Goal: Information Seeking & Learning: Learn about a topic

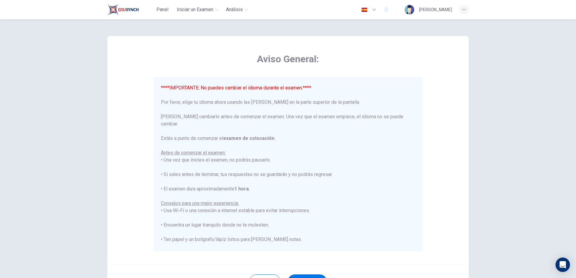
click at [370, 10] on icon "button" at bounding box center [373, 9] width 7 height 7
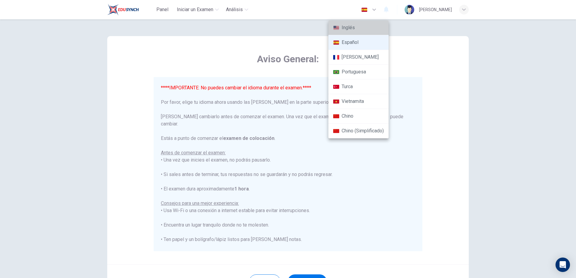
click at [351, 28] on li "Inglés" at bounding box center [358, 27] width 60 height 15
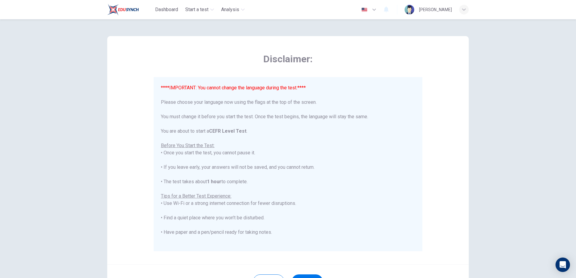
click at [372, 9] on icon "button" at bounding box center [374, 10] width 4 height 2
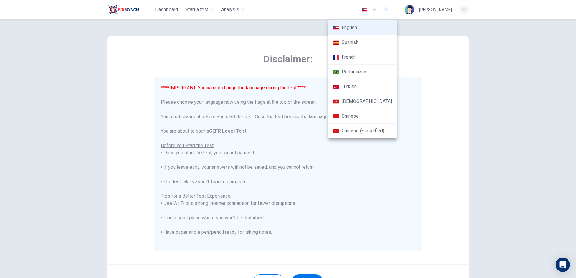
click at [350, 42] on li "Spanish" at bounding box center [362, 42] width 68 height 15
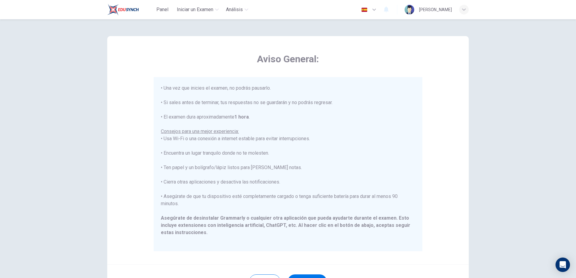
scroll to position [30, 0]
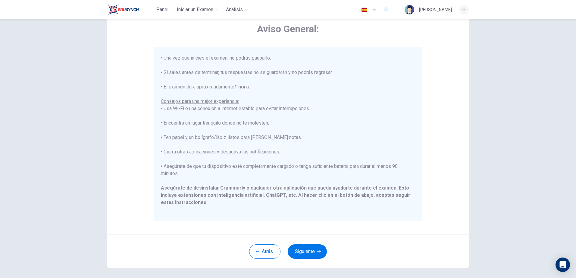
drag, startPoint x: 303, startPoint y: 251, endPoint x: 353, endPoint y: 247, distance: 49.3
click at [353, 247] on div "Atrás Siguiente" at bounding box center [287, 252] width 361 height 34
click at [370, 9] on icon "button" at bounding box center [373, 9] width 7 height 7
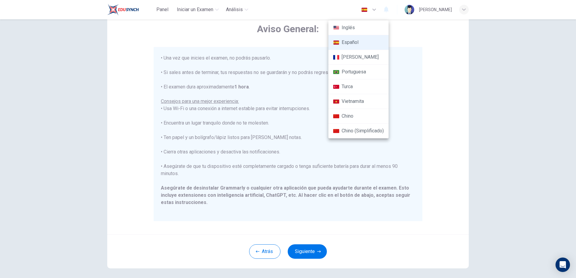
click at [184, 40] on div at bounding box center [288, 139] width 576 height 278
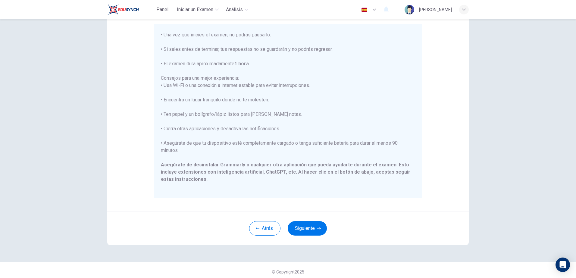
scroll to position [57, 0]
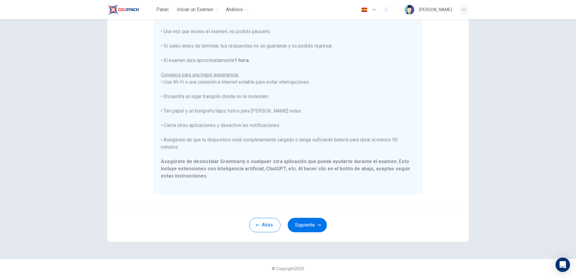
click at [370, 11] on icon "button" at bounding box center [373, 9] width 7 height 7
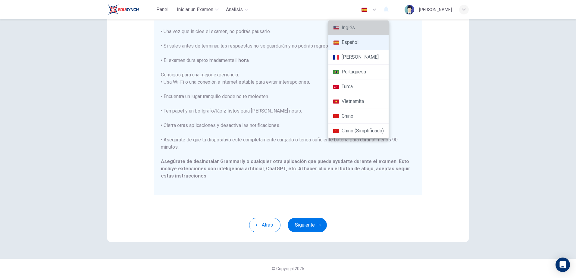
click at [357, 29] on li "Inglés" at bounding box center [358, 27] width 60 height 15
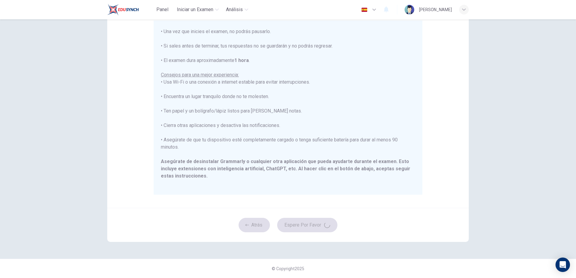
type input "en"
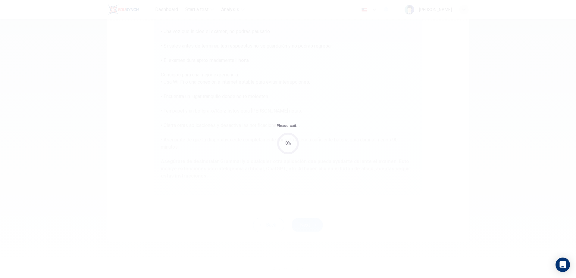
scroll to position [58, 0]
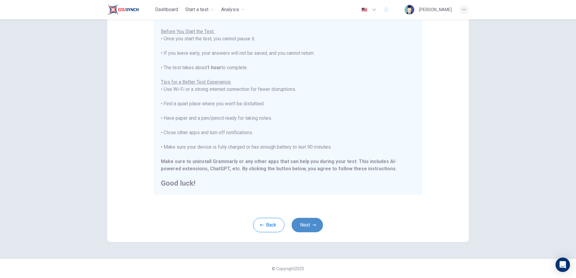
click at [310, 224] on button "Next" at bounding box center [306, 225] width 31 height 14
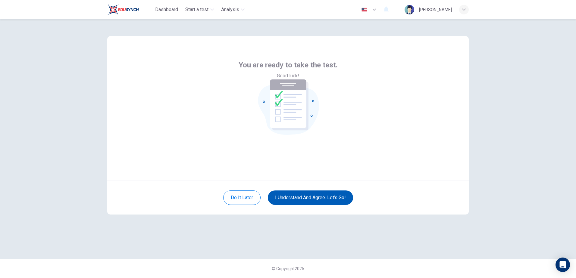
scroll to position [0, 0]
click at [310, 197] on button "I understand and agree. Let’s go!" at bounding box center [310, 198] width 85 height 14
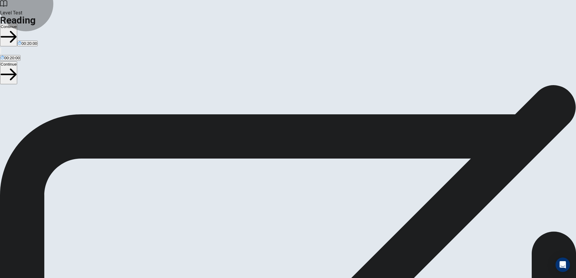
click at [17, 24] on button "Continue" at bounding box center [8, 35] width 17 height 23
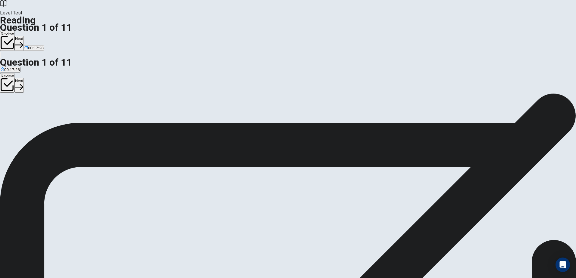
click at [40, 123] on span "Top" at bounding box center [37, 122] width 7 height 5
click at [14, 31] on button "Review" at bounding box center [7, 41] width 14 height 20
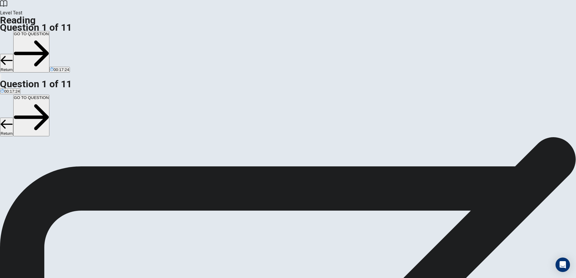
scroll to position [26, 0]
click at [13, 54] on button "Return" at bounding box center [6, 63] width 13 height 19
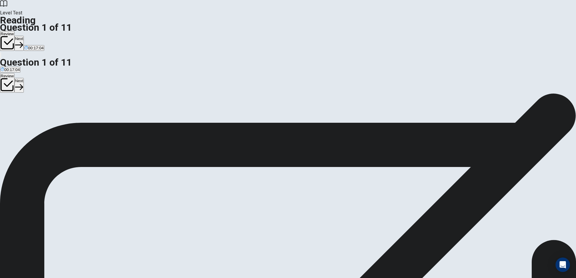
click at [40, 123] on span "Top" at bounding box center [37, 122] width 7 height 5
click at [306, 133] on div "1" at bounding box center [288, 136] width 576 height 7
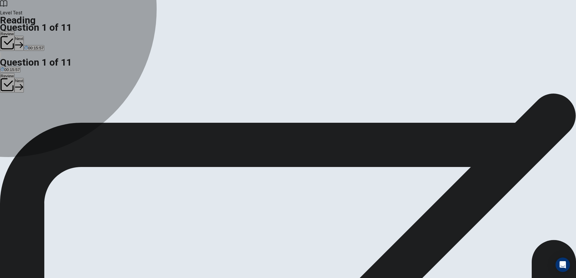
click at [40, 120] on div "C" at bounding box center [37, 118] width 7 height 5
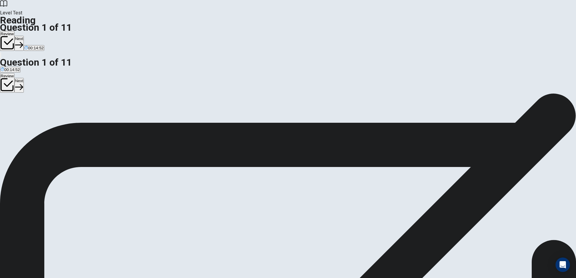
drag, startPoint x: 295, startPoint y: 64, endPoint x: 351, endPoint y: 71, distance: 56.1
click at [351, 126] on div "Climate Change and Its Impact on Polar Bears 1 Climate change, caused by human …" at bounding box center [288, 202] width 576 height 152
drag, startPoint x: 310, startPoint y: 61, endPoint x: 364, endPoint y: 69, distance: 54.5
click at [364, 141] on span "Climate change, caused by human activities like burning fossil fuels, is having…" at bounding box center [287, 151] width 574 height 20
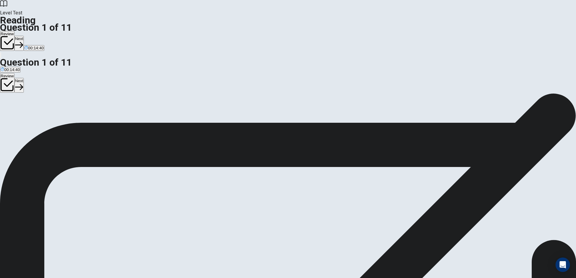
drag, startPoint x: 316, startPoint y: 145, endPoint x: 328, endPoint y: 144, distance: 12.7
click at [328, 199] on span "In addition to affecting polar bears' ability to hunt, the loss of sea ice also…" at bounding box center [286, 209] width 572 height 20
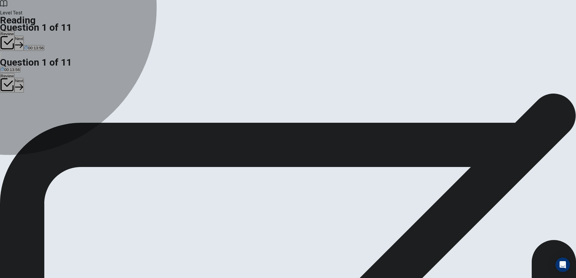
click at [40, 120] on div "C" at bounding box center [37, 118] width 7 height 5
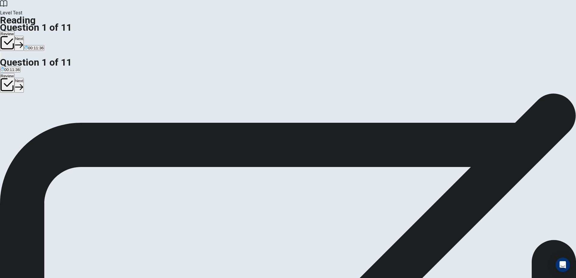
scroll to position [194, 0]
click at [24, 36] on button "Next" at bounding box center [18, 43] width 9 height 15
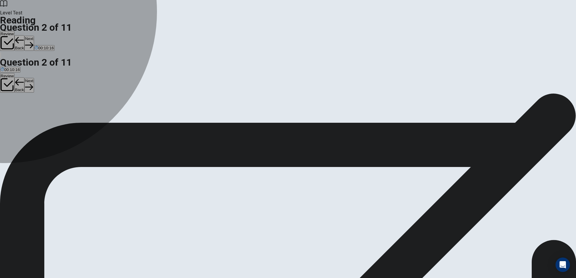
click at [145, 116] on div "B" at bounding box center [235, 118] width 181 height 5
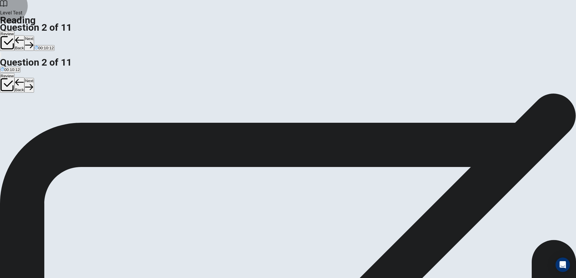
click at [34, 36] on button "Next" at bounding box center [28, 43] width 9 height 15
click at [173, 120] on div "C" at bounding box center [278, 118] width 210 height 5
drag, startPoint x: 394, startPoint y: 10, endPoint x: 242, endPoint y: 73, distance: 163.9
click at [242, 73] on div "Level Test Reading Question 3 of 11 Review Back Next 00:09:48 Question 3 of 11 …" at bounding box center [288, 139] width 576 height 278
click at [34, 36] on button "Next" at bounding box center [28, 43] width 9 height 15
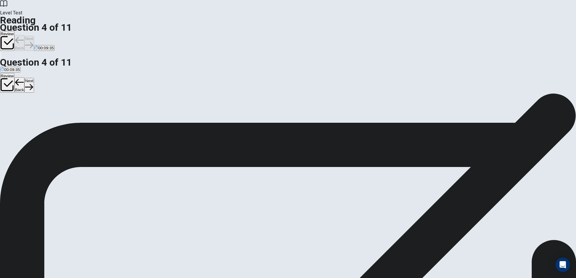
scroll to position [180, 0]
click at [141, 120] on span "Polar bears are struggling to find food because seals are moving to new areas." at bounding box center [71, 122] width 140 height 5
click at [34, 36] on button "Next" at bounding box center [28, 43] width 9 height 15
click at [225, 224] on input at bounding box center [199, 227] width 52 height 6
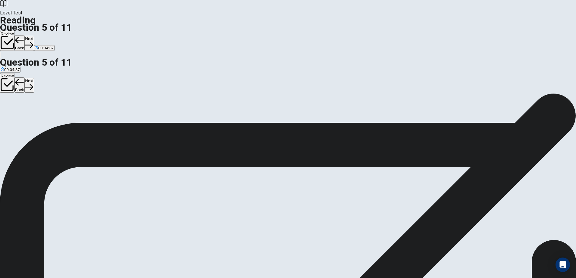
click at [34, 36] on button "Next" at bounding box center [28, 43] width 9 height 15
click at [172, 120] on div "C" at bounding box center [236, 118] width 129 height 5
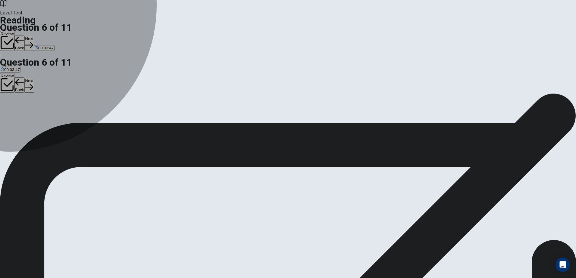
click at [172, 120] on div "C" at bounding box center [236, 118] width 129 height 5
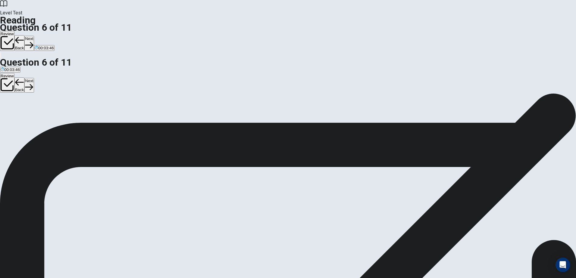
click at [34, 36] on button "Next" at bounding box center [28, 43] width 9 height 15
click at [126, 116] on div "B" at bounding box center [123, 118] width 76 height 5
click at [34, 36] on button "Next" at bounding box center [28, 43] width 9 height 15
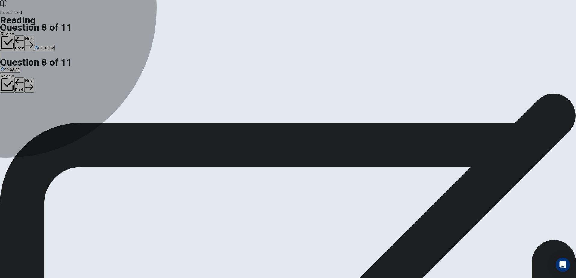
click at [258, 120] on div "D" at bounding box center [293, 118] width 70 height 5
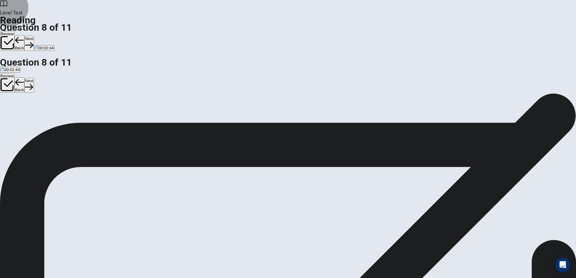
click at [34, 36] on button "Next" at bounding box center [28, 43] width 9 height 15
click at [176, 120] on div "C" at bounding box center [209, 118] width 67 height 5
click at [34, 36] on button "Next" at bounding box center [28, 43] width 9 height 15
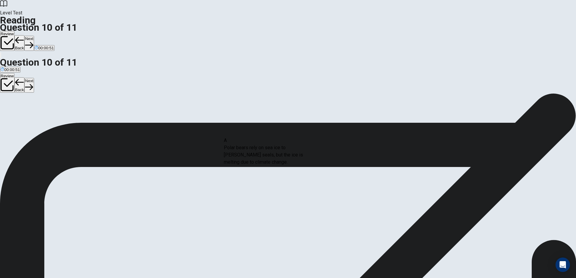
drag, startPoint x: 160, startPoint y: 153, endPoint x: 274, endPoint y: 155, distance: 114.4
drag, startPoint x: 164, startPoint y: 158, endPoint x: 280, endPoint y: 184, distance: 118.5
drag, startPoint x: 157, startPoint y: 214, endPoint x: 254, endPoint y: 222, distance: 96.9
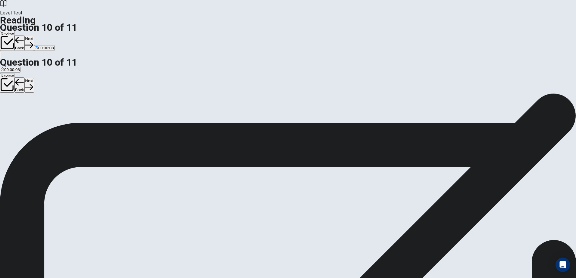
scroll to position [25, 0]
click at [18, 108] on button "View Text" at bounding box center [9, 120] width 18 height 24
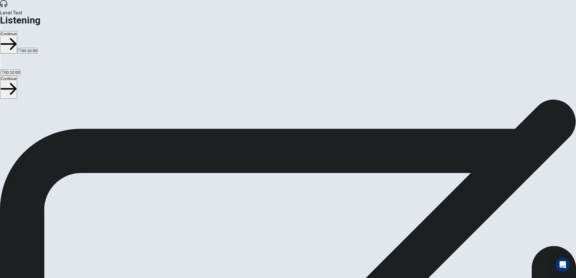
click at [17, 31] on button "Continue" at bounding box center [8, 42] width 17 height 23
type input "0.6"
click at [342, 16] on span at bounding box center [342, 16] width 0 height 0
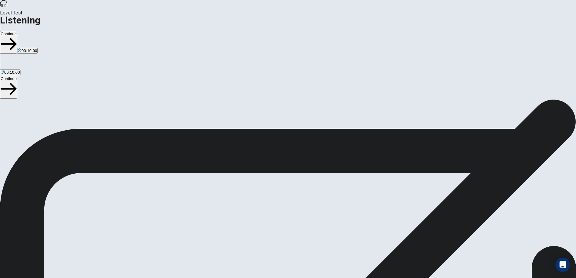
click at [17, 31] on button "Continue" at bounding box center [8, 42] width 17 height 23
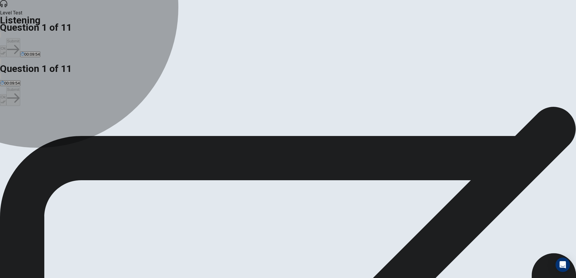
click at [119, 126] on span "A recent movie release." at bounding box center [98, 128] width 42 height 5
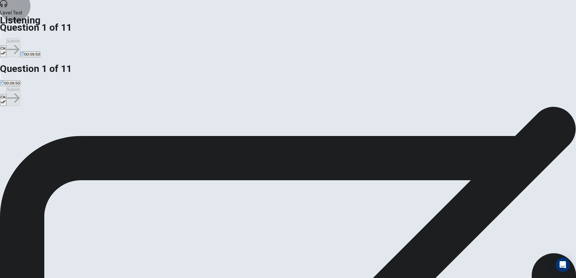
click at [6, 52] on icon "button" at bounding box center [3, 53] width 5 height 3
click at [20, 38] on button "Submit" at bounding box center [13, 47] width 14 height 19
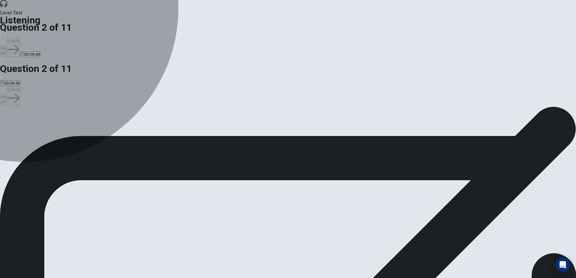
click at [69, 126] on span "The special effects and action scenes." at bounding box center [35, 128] width 68 height 5
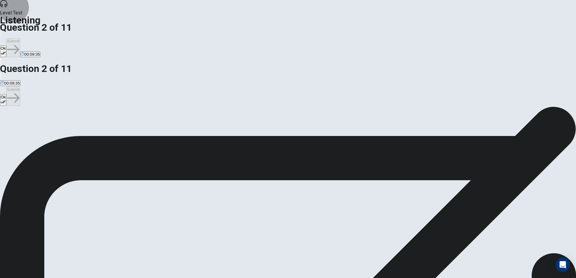
click at [6, 51] on icon "button" at bounding box center [3, 53] width 5 height 5
click at [19, 43] on icon "button" at bounding box center [13, 49] width 12 height 12
click at [206, 122] on div "B" at bounding box center [137, 124] width 146 height 5
click at [6, 45] on button "Ok" at bounding box center [3, 51] width 6 height 12
click at [20, 38] on button "Submit" at bounding box center [13, 47] width 14 height 19
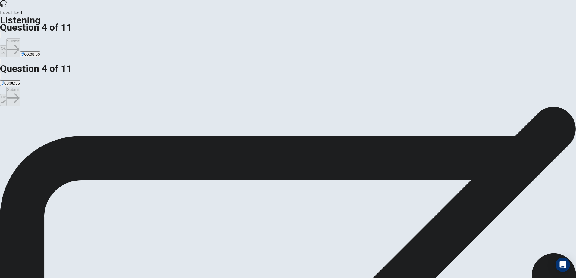
click at [136, 126] on div "C" at bounding box center [101, 124] width 70 height 5
click at [6, 45] on button "Ok" at bounding box center [3, 51] width 6 height 12
click at [20, 38] on button "Submit" at bounding box center [13, 47] width 14 height 19
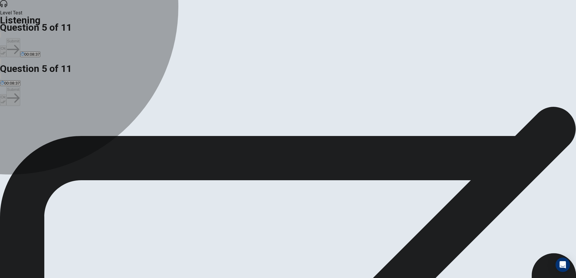
click at [148, 122] on div "B" at bounding box center [116, 124] width 64 height 5
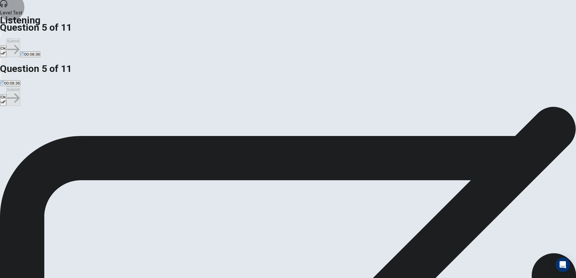
click at [6, 45] on button "Ok" at bounding box center [3, 51] width 6 height 12
click at [20, 38] on button "Submit" at bounding box center [13, 47] width 14 height 19
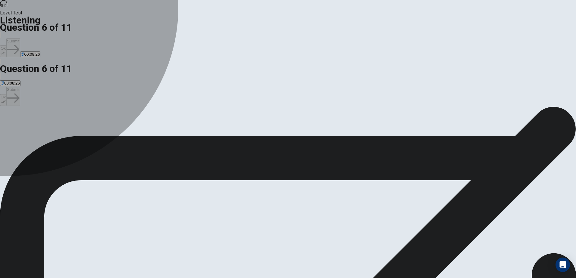
click at [108, 122] on div "B" at bounding box center [74, 124] width 68 height 5
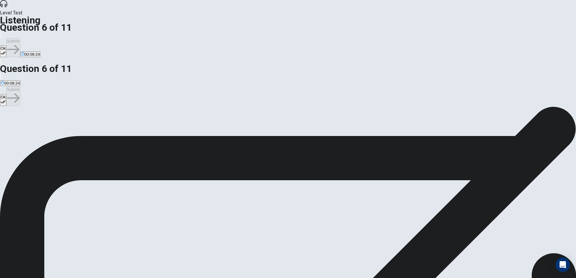
click at [6, 51] on icon "button" at bounding box center [3, 53] width 5 height 5
click at [20, 38] on button "Submit" at bounding box center [13, 47] width 14 height 19
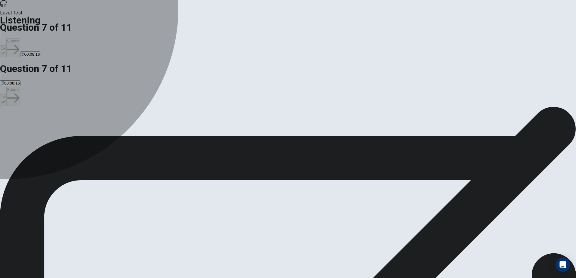
click at [54, 122] on div "A" at bounding box center [27, 124] width 53 height 5
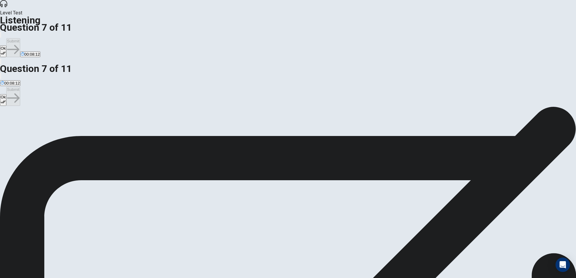
click at [6, 45] on button "Ok" at bounding box center [3, 51] width 6 height 12
click at [20, 38] on button "Submit" at bounding box center [13, 47] width 14 height 19
click at [72, 122] on div "A" at bounding box center [36, 124] width 71 height 5
click at [6, 45] on button "Ok" at bounding box center [3, 51] width 6 height 12
click at [20, 38] on button "Submit" at bounding box center [13, 47] width 14 height 19
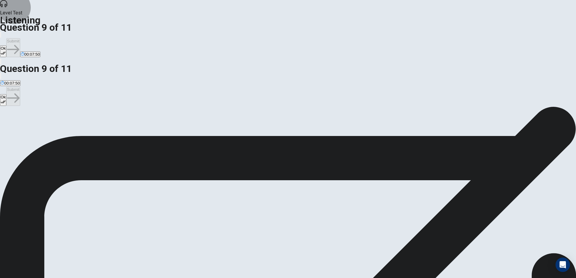
click at [6, 51] on icon "button" at bounding box center [3, 53] width 5 height 5
click at [20, 38] on button "Submit" at bounding box center [13, 47] width 14 height 19
click at [207, 126] on div "D" at bounding box center [276, 124] width 139 height 5
click at [6, 51] on icon "button" at bounding box center [3, 53] width 5 height 5
click at [20, 38] on button "Submit" at bounding box center [13, 47] width 14 height 19
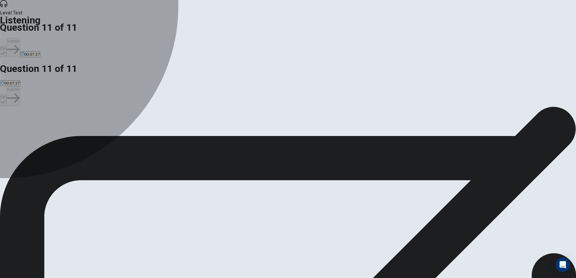
click at [218, 123] on div "C" at bounding box center [271, 124] width 106 height 5
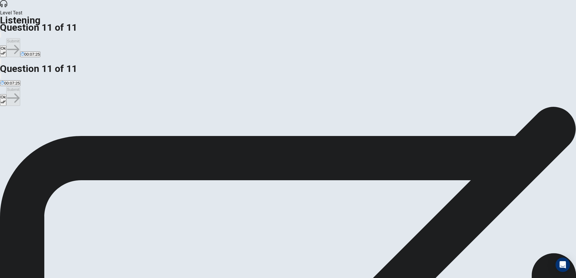
click at [6, 52] on icon "button" at bounding box center [3, 53] width 5 height 3
click at [20, 38] on button "Submit" at bounding box center [13, 47] width 14 height 19
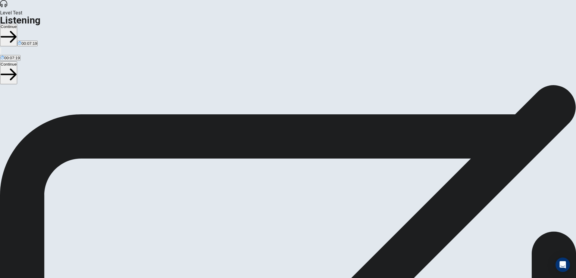
click at [17, 24] on button "Continue" at bounding box center [8, 35] width 17 height 23
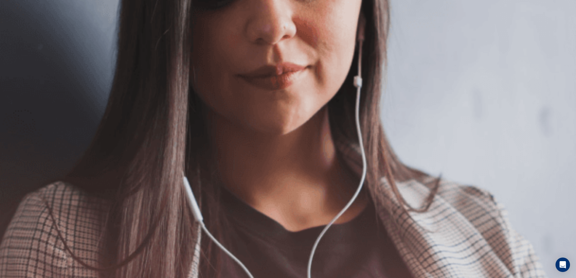
click at [204, 130] on span "There are 3 questions in this section. For each question, you will have 15 seco…" at bounding box center [102, 146] width 204 height 92
click at [17, 31] on button "Continue" at bounding box center [8, 42] width 17 height 23
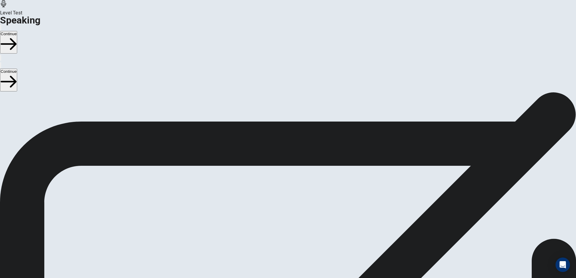
click at [297, 192] on icon at bounding box center [288, 201] width 18 height 18
click at [279, 217] on icon "Record Again" at bounding box center [279, 217] width 0 height 0
click at [299, 195] on div "Stop Recording" at bounding box center [287, 233] width 21 height 76
click at [281, 213] on button "Play Audio" at bounding box center [280, 216] width 1 height 6
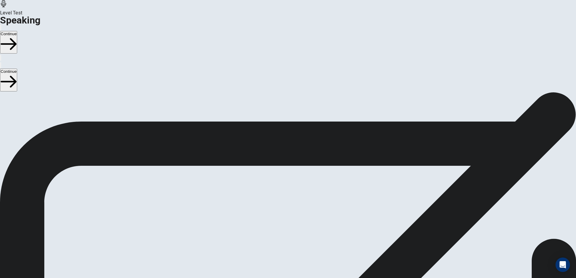
click at [297, 192] on icon at bounding box center [288, 201] width 18 height 18
click at [17, 31] on button "Continue" at bounding box center [8, 42] width 17 height 23
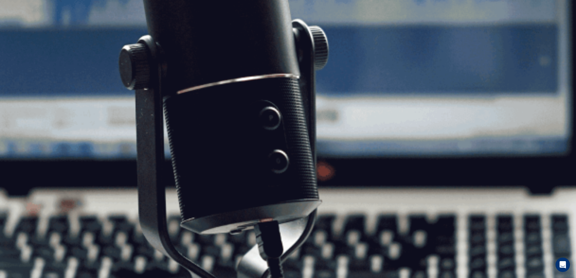
click at [17, 31] on button "Continue" at bounding box center [8, 42] width 17 height 23
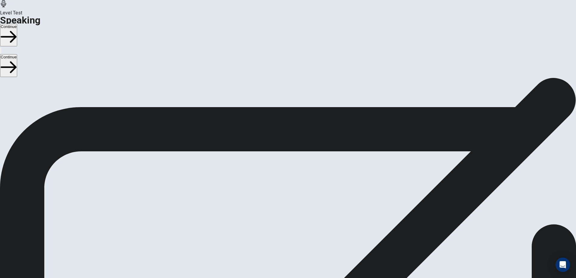
click at [17, 24] on button "Continue" at bounding box center [8, 35] width 17 height 23
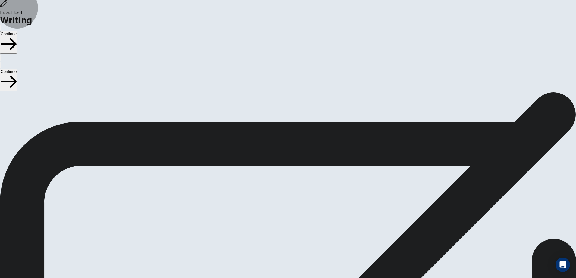
click at [17, 31] on button "Continue" at bounding box center [8, 42] width 17 height 23
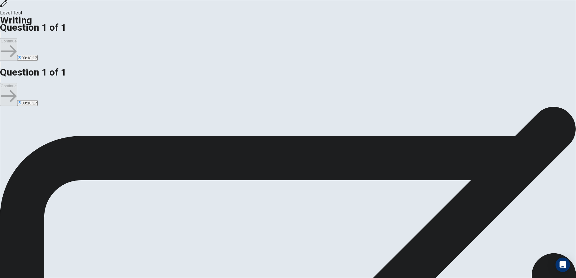
type textarea "U"
type textarea "x"
type textarea "Un"
type textarea "x"
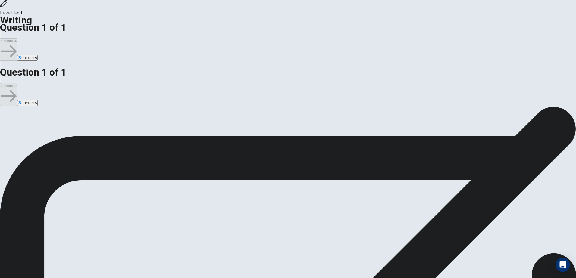
type textarea "Uni"
type textarea "x"
type textarea "Unif"
type textarea "x"
type textarea "Unifo"
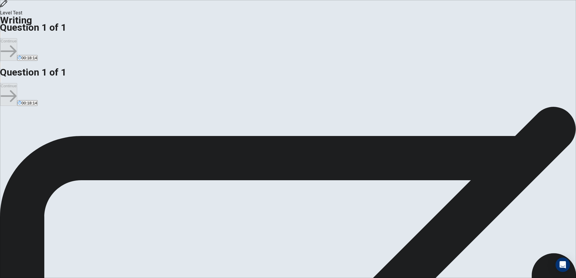
type textarea "x"
type textarea "Unifor"
type textarea "x"
type textarea "Uniform"
type textarea "x"
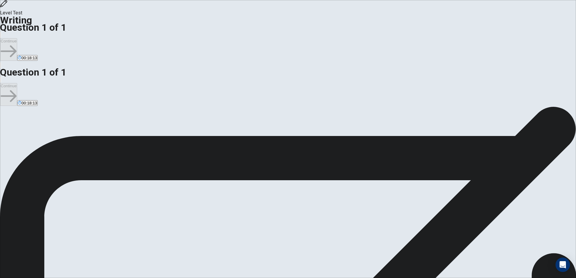
type textarea "Uniforms"
type textarea "x"
type textarea "Uniforms"
type textarea "x"
type textarea "Uniforms p"
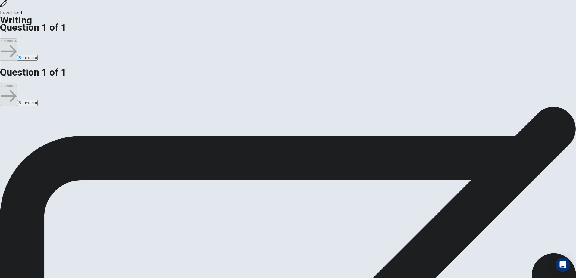
type textarea "x"
type textarea "Uniforms pl"
type textarea "x"
type textarea "Uniforms pla"
type textarea "x"
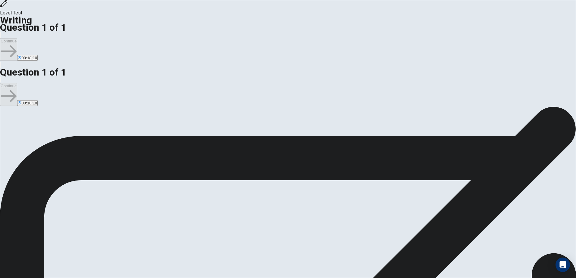
type textarea "Uniforms play"
type textarea "x"
type textarea "Uniforms play"
type textarea "x"
type textarea "Uniforms play a"
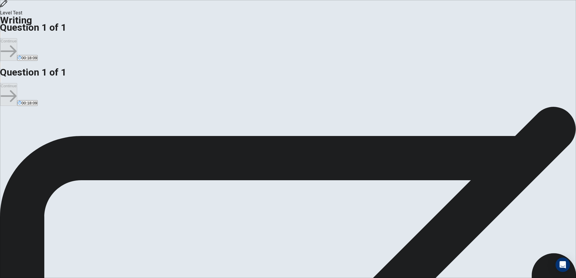
type textarea "x"
type textarea "Uniforms play a"
type textarea "x"
type textarea "Uniforms play a"
type textarea "x"
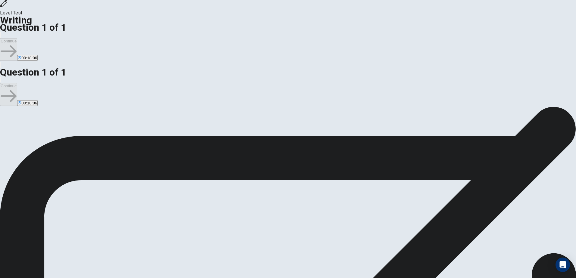
type textarea "Uniforms play an"
type textarea "x"
type textarea "Uniforms play an"
type textarea "x"
type textarea "Uniforms play an i"
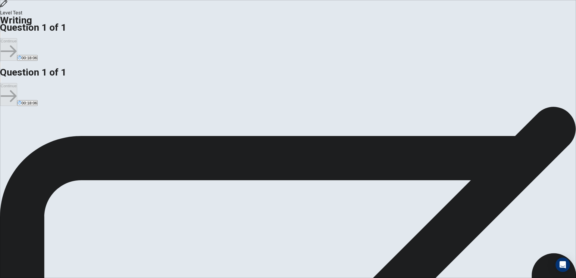
type textarea "x"
type textarea "Uniforms play an im"
type textarea "x"
type textarea "Uniforms play an imp"
type textarea "x"
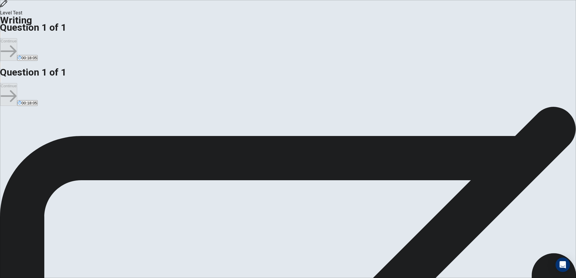
type textarea "Uniforms play an impo"
type textarea "x"
type textarea "Uniforms play an impor"
type textarea "x"
type textarea "Uniforms play an import"
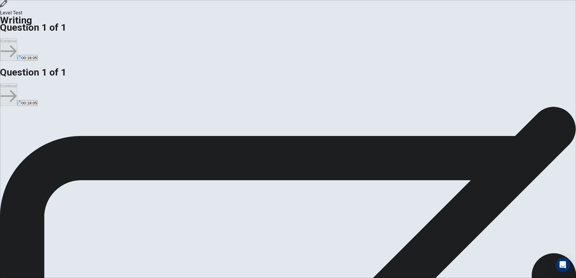
type textarea "x"
type textarea "Uniforms play an importa"
type textarea "x"
type textarea "Uniforms play an importan"
type textarea "x"
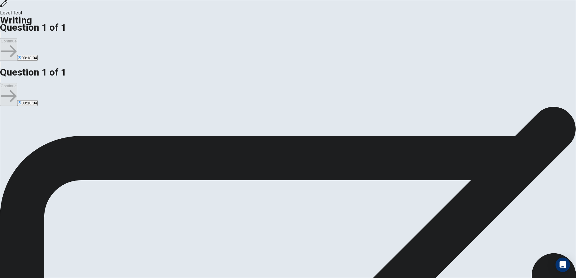
type textarea "Uniforms play an importany"
type textarea "x"
type textarea "Uniforms play an importan"
type textarea "x"
type textarea "Uniforms play an important"
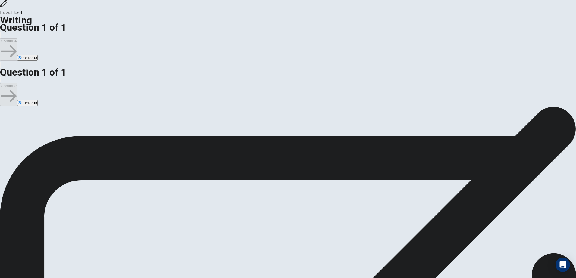
type textarea "x"
type textarea "Uniforms play an important"
type textarea "x"
type textarea "Uniforms play an important r"
type textarea "x"
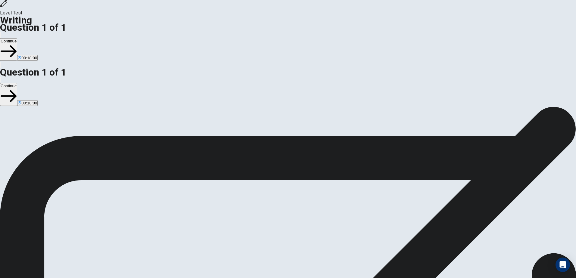
type textarea "Uniforms play an important ro"
type textarea "x"
type textarea "Uniforms play an important rol"
type textarea "x"
type textarea "Uniforms play an important role"
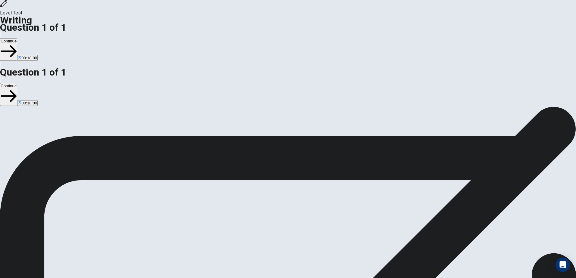
type textarea "x"
type textarea "Uniforms play an important role"
type textarea "x"
type textarea "Uniforms play an important role i"
type textarea "x"
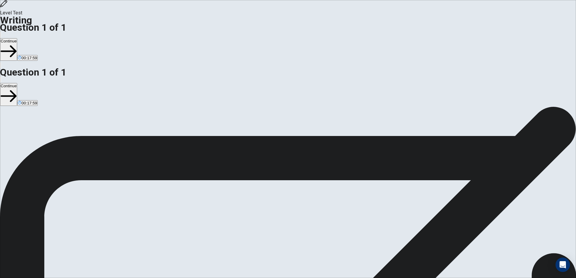
type textarea "Uniforms play an important role im"
type textarea "x"
type textarea "Uniforms play an important role im"
type textarea "x"
type textarea "Uniforms play an important role im m"
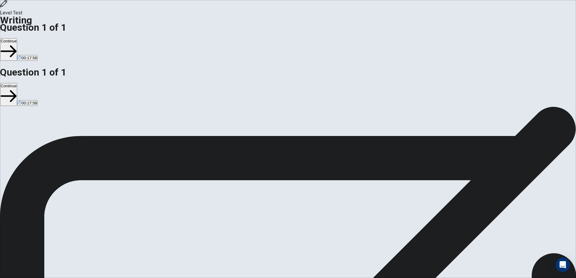
type textarea "x"
type textarea "Uniforms play an important role im ma"
type textarea "x"
type textarea "Uniforms play an important role im mai"
type textarea "x"
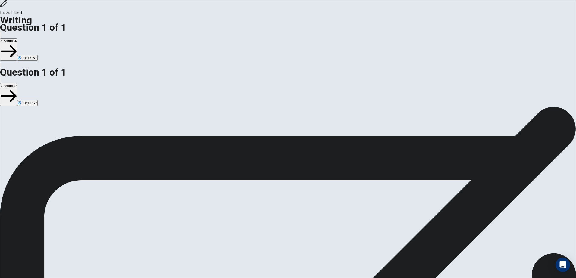
type textarea "Uniforms play an important role im main"
type textarea "x"
type textarea "Uniforms play an important role im maint"
type textarea "x"
type textarea "Uniforms play an important role im mainta"
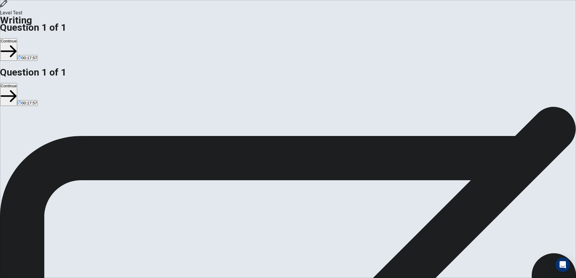
type textarea "x"
type textarea "Uniforms play an important role im maintai"
type textarea "x"
type textarea "Uniforms play an important role im maintain"
type textarea "x"
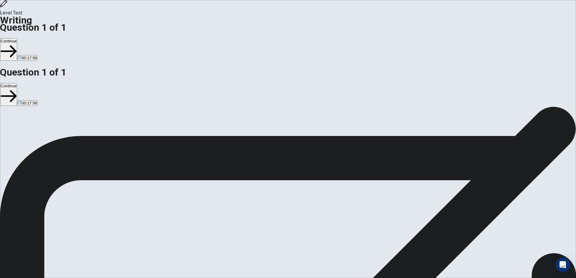
type textarea "Uniforms play an important role im maintaini"
type textarea "x"
type textarea "Uniforms play an important role im maintainin"
type textarea "x"
type textarea "Uniforms play an important role im maintaining"
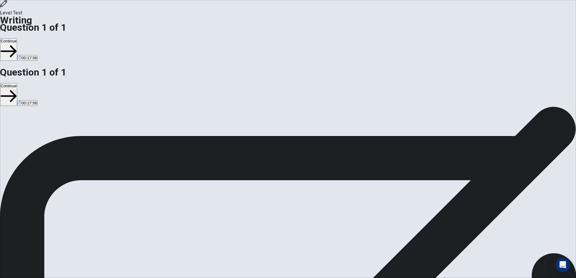
type textarea "x"
type textarea "Uniforms play an important role im maintaining"
type textarea "x"
type textarea "Uniforms play an important role im maintaining t"
type textarea "x"
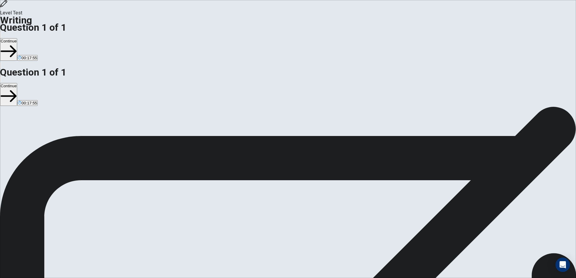
type textarea "Uniforms play an important role im maintaining th"
type textarea "x"
type textarea "Uniforms play an important role im maintaining the"
type textarea "x"
type textarea "Uniforms play an important role im maintaining the"
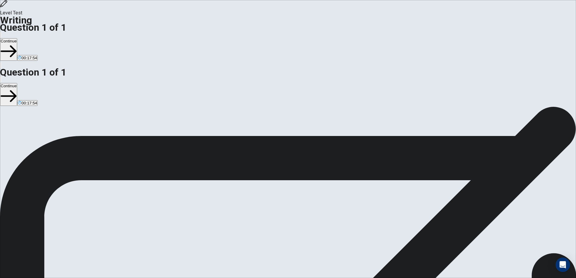
type textarea "x"
type textarea "Uniforms play an important role im maintaining the"
type textarea "x"
type textarea "Uniforms play an important role im maintaining th"
type textarea "x"
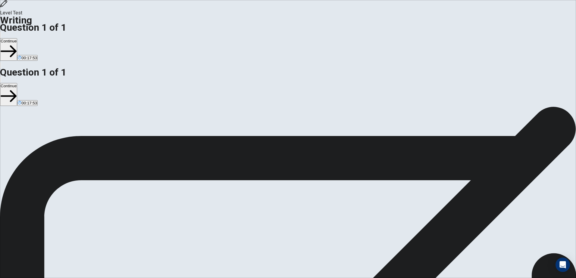
type textarea "Uniforms play an important role im maintaining t"
type textarea "x"
type textarea "Uniforms play an important role im maintaining"
type textarea "x"
type textarea "Uniforms play an important role im maintaining d"
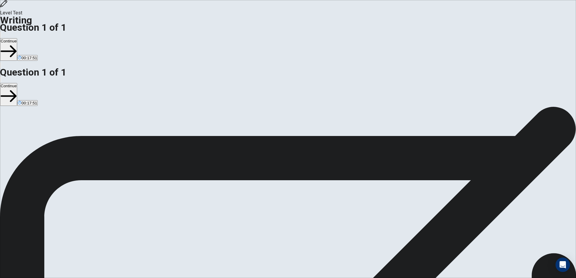
type textarea "x"
type textarea "Uniforms play an important role im maintaining di"
type textarea "x"
type textarea "Uniforms play an important role im maintaining dis"
type textarea "x"
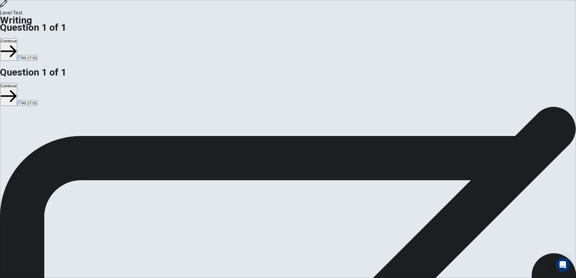
type textarea "Uniforms play an important role im maintaining disc"
type textarea "x"
type textarea "Uniforms play an important role im maintaining disci"
type textarea "x"
type textarea "Uniforms play an important role im maintaining discip"
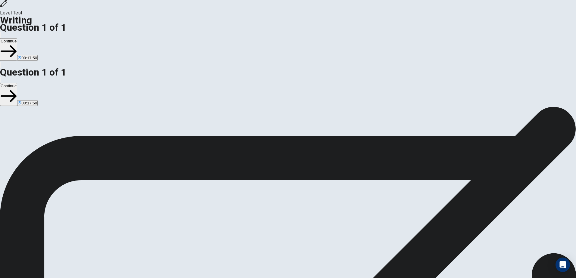
type textarea "x"
type textarea "Uniforms play an important role im maintaining discipl"
type textarea "x"
type textarea "Uniforms play an important role im maintaining discipli"
type textarea "x"
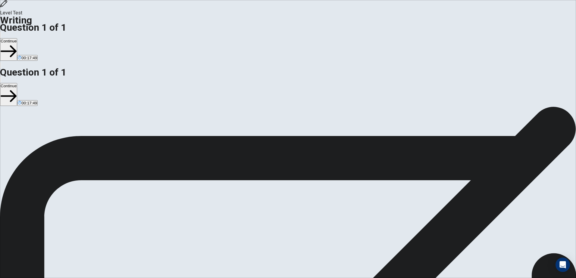
type textarea "Uniforms play an important role im maintaining disciplin"
type textarea "x"
type textarea "Uniforms play an important role im maintaining discipline"
type textarea "x"
type textarea "Uniforms play an important role im maintaining discipline"
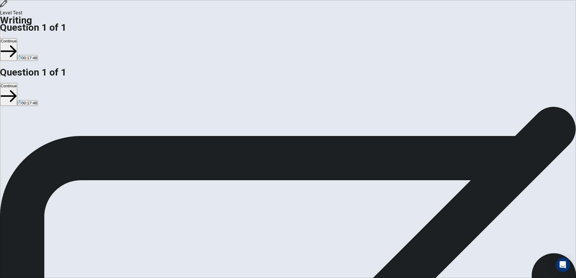
type textarea "x"
type textarea "Uniforms play an important role im maintaining discipline i"
type textarea "x"
type textarea "Uniforms play an important role im maintaining discipline in"
type textarea "x"
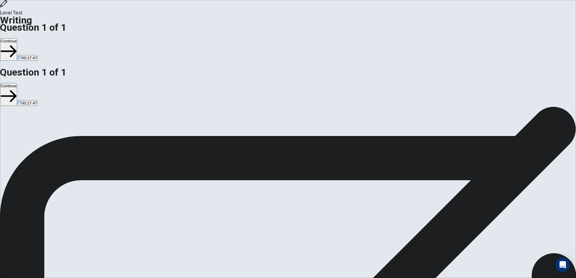
type textarea "Uniforms play an important role im maintaining discipline in"
type textarea "x"
type textarea "Uniforms play an important role im maintaining discipline in s"
type textarea "x"
type textarea "Uniforms play an important role im maintaining discipline in sc"
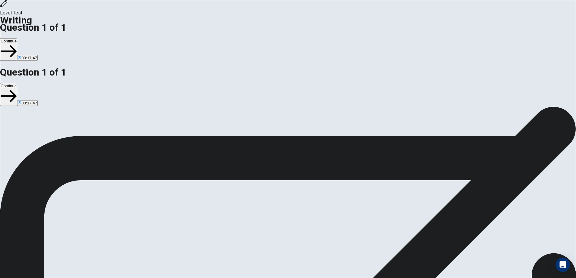
type textarea "x"
type textarea "Uniforms play an important role im maintaining discipline in sch"
type textarea "x"
type textarea "Uniforms play an important role im maintaining discipline in scho"
type textarea "x"
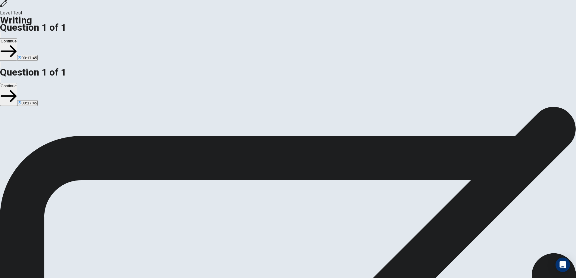
type textarea "Uniforms play an important role im maintaining discipline in schol"
type textarea "x"
type textarea "Uniforms play an important role im maintaining discipline in scholl"
type textarea "x"
type textarea "Uniforms play an important role im maintaining discipline in scholls"
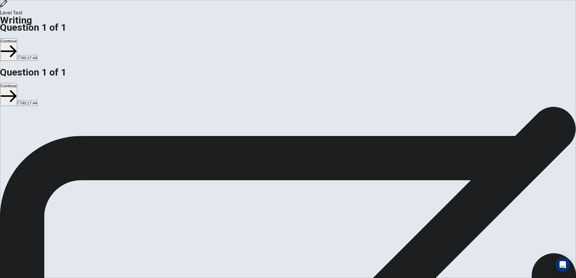
type textarea "x"
type textarea "Uniforms play an important role im maintaining discipline in scholls,"
type textarea "x"
type textarea "Uniforms play an important role im maintaining discipline in scholls"
type textarea "x"
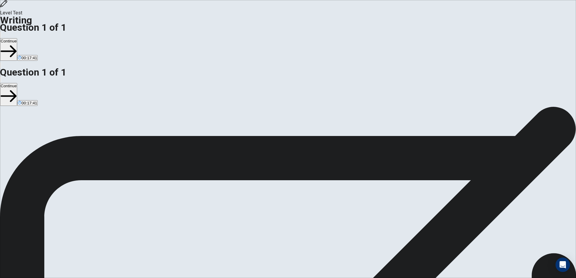
type textarea "Uniforms play an important role im maintaining discipline in scholls."
type textarea "x"
type textarea "Uniforms play an important role im maintaining discipline in scholls."
type textarea "x"
type textarea "Uniforms play an important role im maintaining discipline in scholls. B"
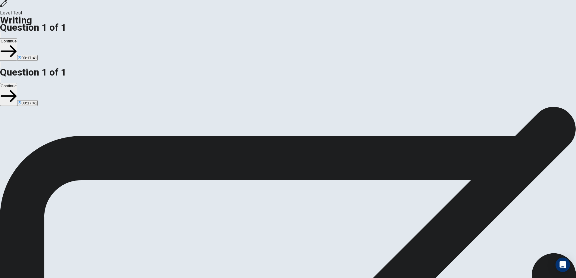
type textarea "x"
type textarea "Uniforms play an important role im maintaining discipline in scholls. By"
type textarea "x"
type textarea "Uniforms play an important role im maintaining discipline in scholls. By"
type textarea "x"
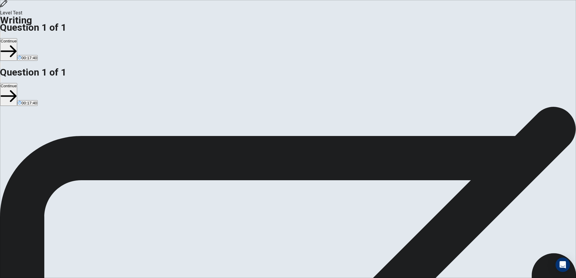
type textarea "Uniforms play an important role im maintaining discipline in scholls. By r"
type textarea "x"
type textarea "Uniforms play an important role im maintaining discipline in scholls. By re"
type textarea "x"
type textarea "Uniforms play an important role im maintaining discipline in scholls. By req"
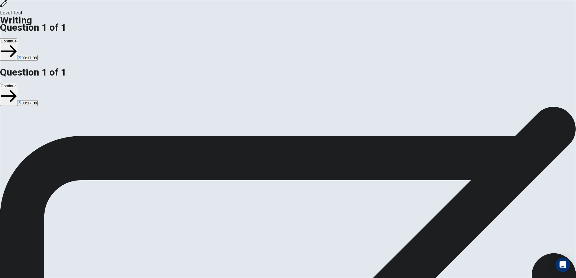
type textarea "x"
type textarea "Uniforms play an important role im maintaining discipline in scholls. By requ"
type textarea "x"
type textarea "Uniforms play an important role im maintaining discipline in scholls. By requi"
type textarea "x"
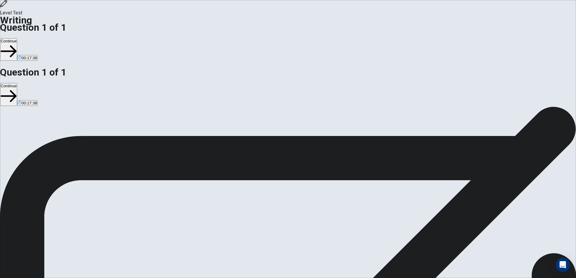
type textarea "Uniforms play an important role im maintaining discipline in scholls. By requir"
type textarea "x"
type textarea "Uniforms play an important role im maintaining discipline in scholls. By requiri"
type textarea "x"
type textarea "Uniforms play an important role im maintaining discipline in scholls. By requir…"
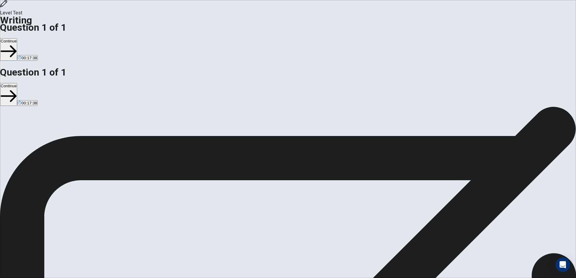
type textarea "x"
type textarea "Uniforms play an important role im maintaining discipline in scholls. By requir…"
type textarea "x"
type textarea "Uniforms play an important role im maintaining discipline in scholls. By requir…"
type textarea "x"
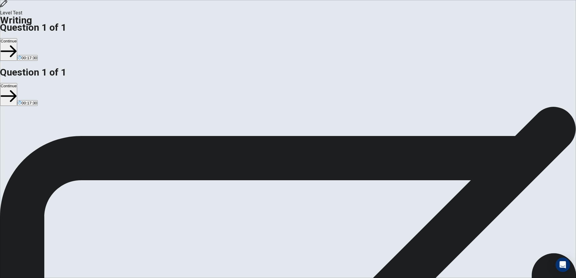
type textarea "Uniforms play an important role im maintaining discipline in scholls. By requir…"
type textarea "x"
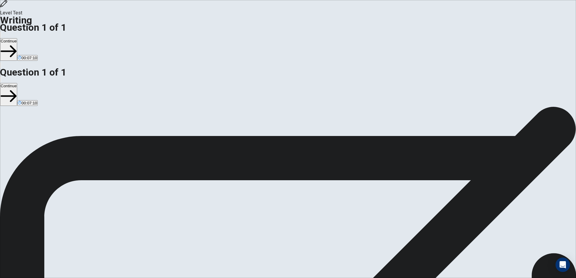
click at [1, 36] on icon "button" at bounding box center [1, 36] width 0 height 0
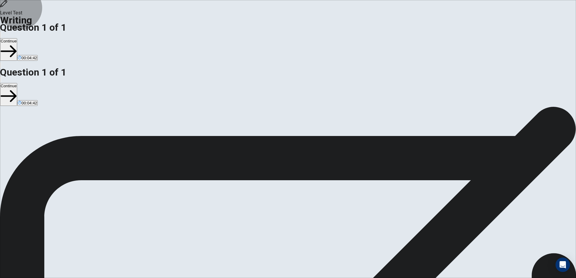
click at [17, 38] on button "Continue" at bounding box center [8, 49] width 17 height 23
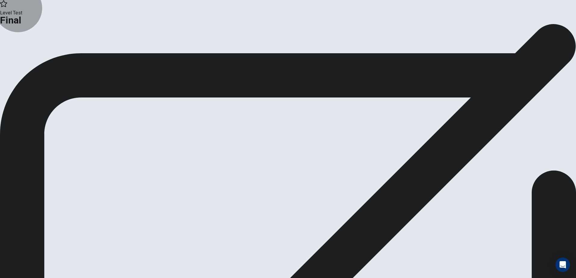
click at [48, 54] on button "Continue" at bounding box center [35, 49] width 24 height 8
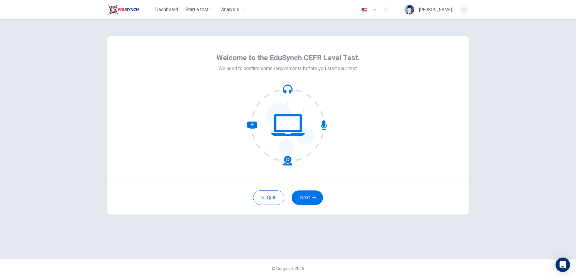
click at [309, 199] on button "Next" at bounding box center [306, 198] width 31 height 14
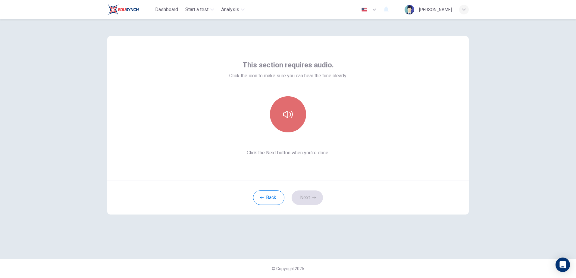
click at [291, 117] on icon "button" at bounding box center [288, 115] width 10 height 10
click at [310, 198] on button "Next" at bounding box center [306, 198] width 31 height 14
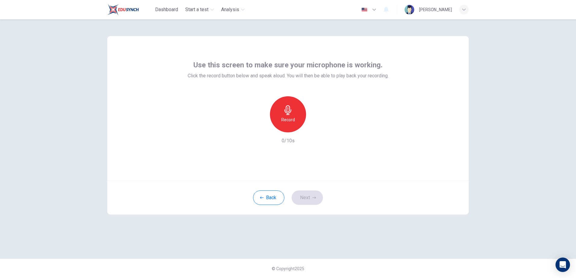
click at [294, 117] on h6 "Record" at bounding box center [288, 119] width 14 height 7
click at [289, 114] on icon "button" at bounding box center [288, 110] width 10 height 10
click at [299, 123] on div "Stop" at bounding box center [288, 114] width 36 height 36
click at [316, 129] on icon "button" at bounding box center [316, 128] width 6 height 6
click at [311, 198] on button "Next" at bounding box center [306, 198] width 31 height 14
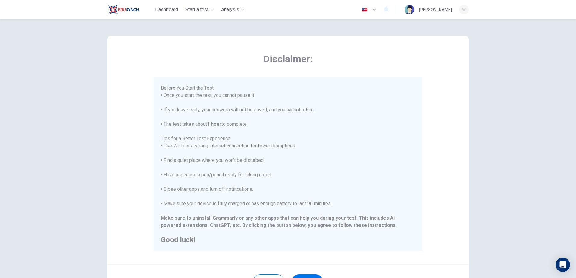
scroll to position [57, 0]
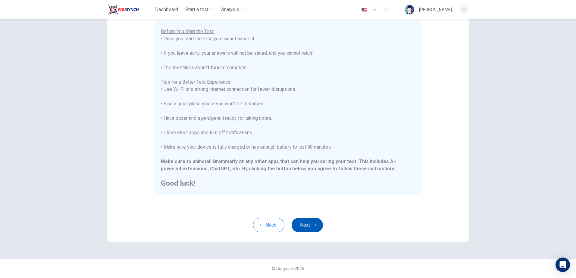
click at [315, 224] on button "Next" at bounding box center [306, 225] width 31 height 14
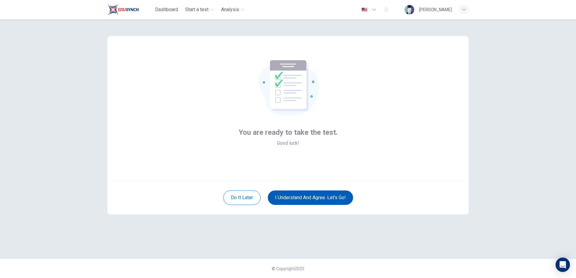
scroll to position [0, 0]
click at [298, 200] on button "I understand and agree. Let’s go!" at bounding box center [310, 198] width 85 height 14
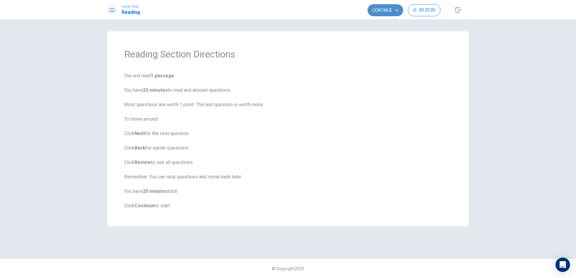
click at [387, 9] on button "Continue" at bounding box center [385, 10] width 36 height 12
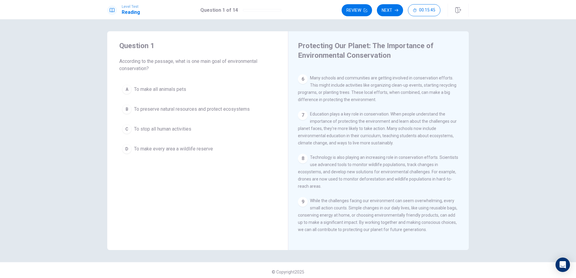
scroll to position [3, 0]
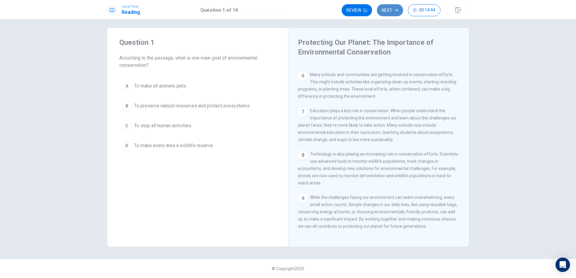
click at [392, 11] on button "Next" at bounding box center [390, 10] width 26 height 12
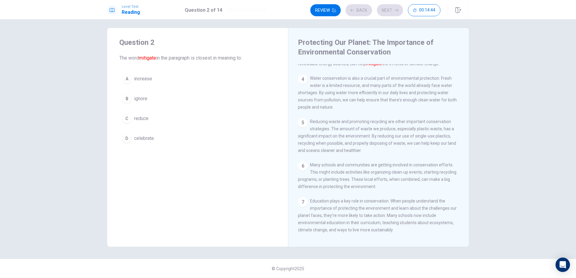
scroll to position [97, 0]
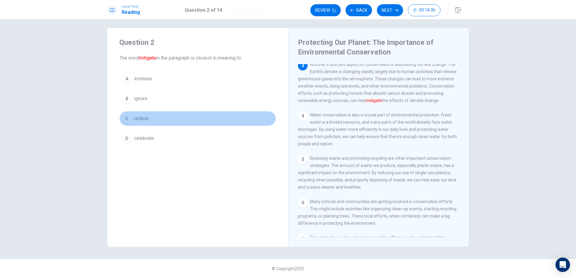
click at [127, 120] on div "C" at bounding box center [127, 119] width 10 height 10
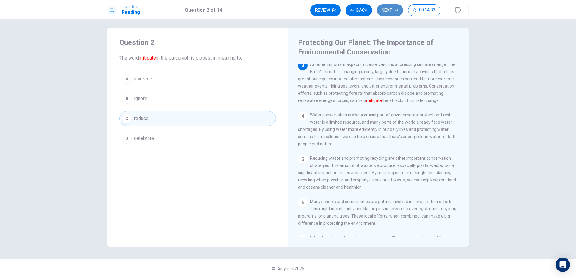
click at [387, 12] on button "Next" at bounding box center [390, 10] width 26 height 12
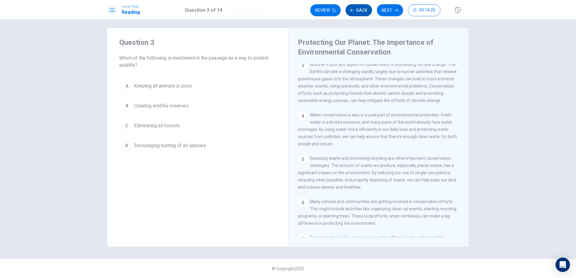
click at [351, 12] on icon "button" at bounding box center [352, 10] width 4 height 4
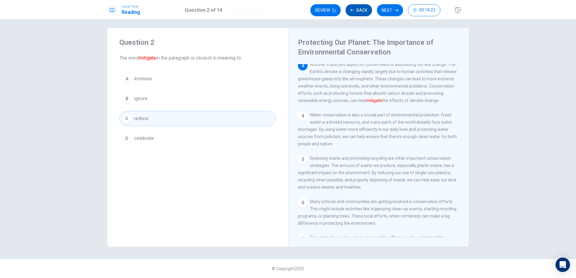
click at [351, 12] on icon "button" at bounding box center [352, 10] width 4 height 4
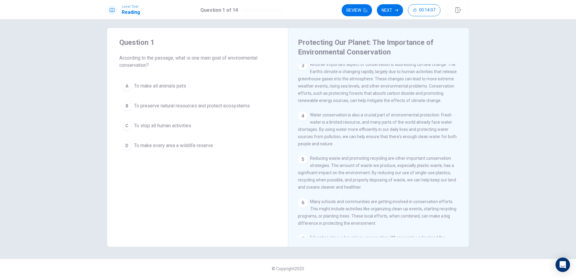
click at [127, 106] on div "B" at bounding box center [127, 106] width 10 height 10
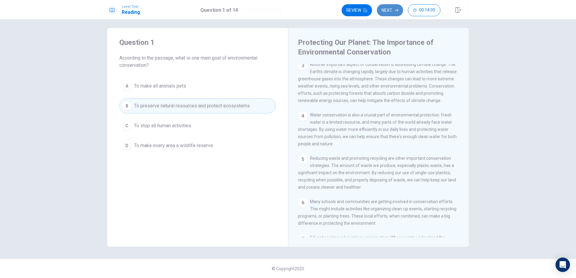
click at [393, 9] on button "Next" at bounding box center [390, 10] width 26 height 12
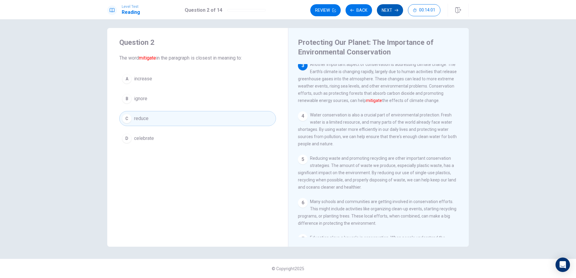
click at [395, 8] on icon "button" at bounding box center [396, 10] width 4 height 4
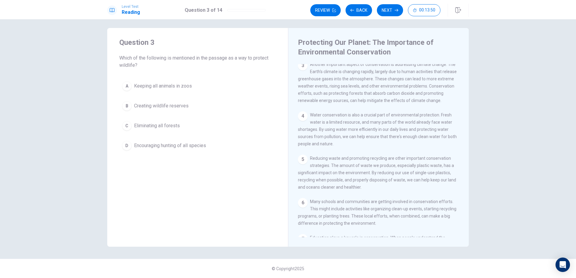
click at [125, 108] on div "B" at bounding box center [127, 106] width 10 height 10
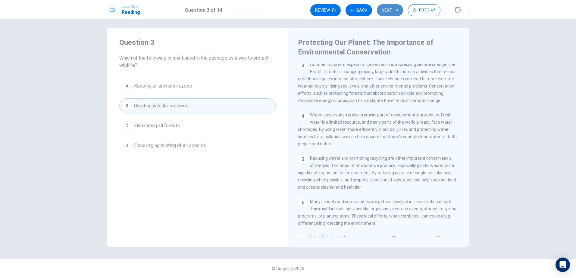
click at [388, 11] on button "Next" at bounding box center [390, 10] width 26 height 12
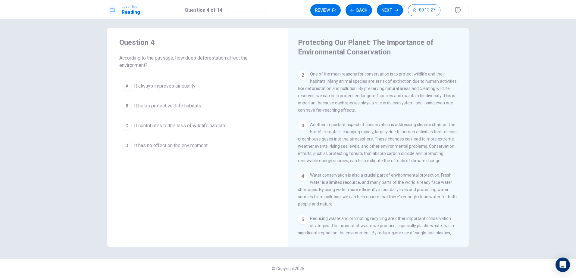
scroll to position [7, 0]
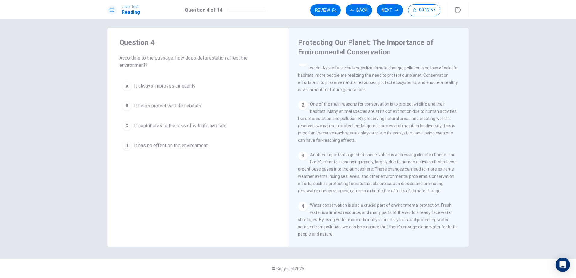
click at [123, 125] on div "C" at bounding box center [127, 126] width 10 height 10
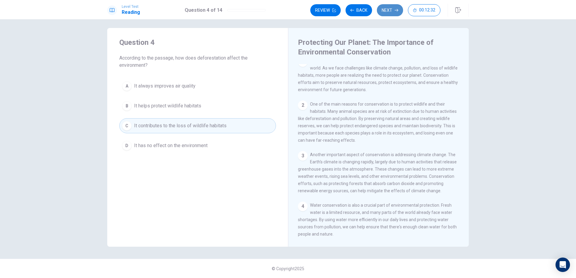
click at [400, 11] on button "Next" at bounding box center [390, 10] width 26 height 12
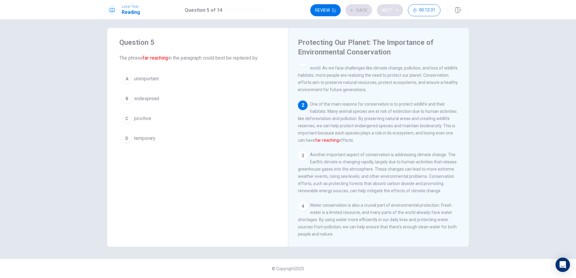
scroll to position [45, 0]
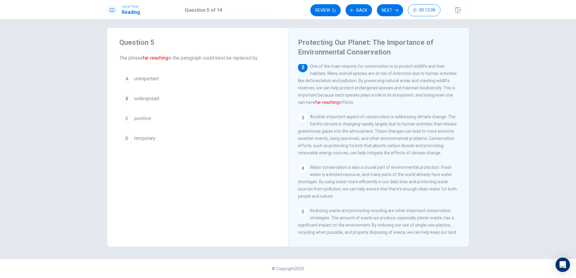
click at [126, 99] on div "B" at bounding box center [127, 99] width 10 height 10
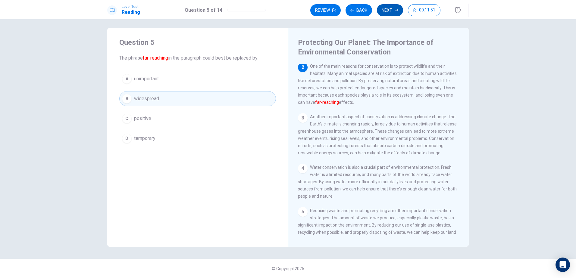
click at [392, 12] on button "Next" at bounding box center [390, 10] width 26 height 12
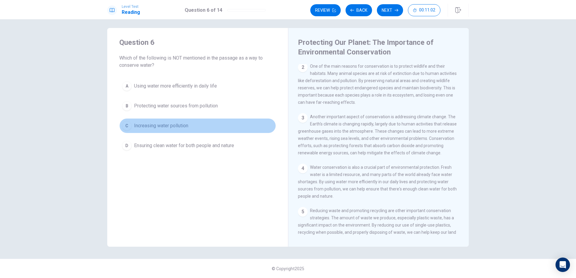
click at [126, 125] on div "C" at bounding box center [127, 126] width 10 height 10
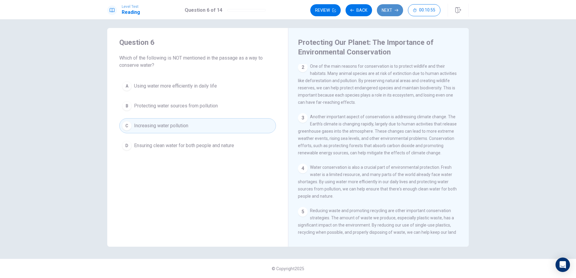
click at [388, 14] on button "Next" at bounding box center [390, 10] width 26 height 12
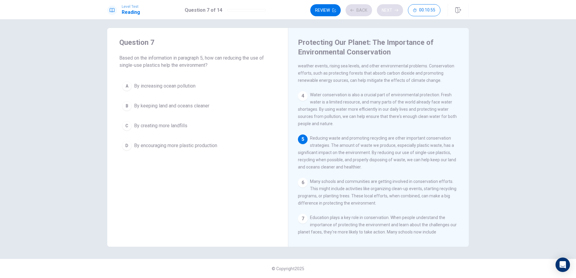
scroll to position [119, 0]
drag, startPoint x: 372, startPoint y: 180, endPoint x: 330, endPoint y: 181, distance: 41.9
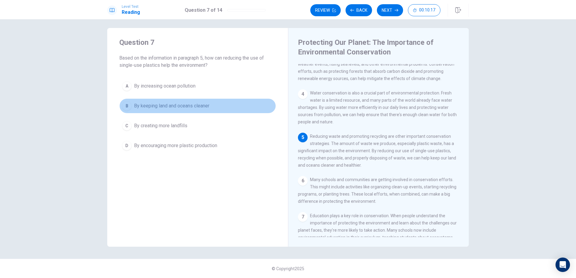
click at [125, 106] on div "B" at bounding box center [127, 106] width 10 height 10
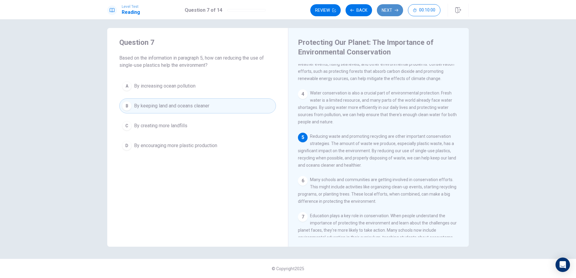
click at [395, 8] on icon "button" at bounding box center [396, 10] width 4 height 4
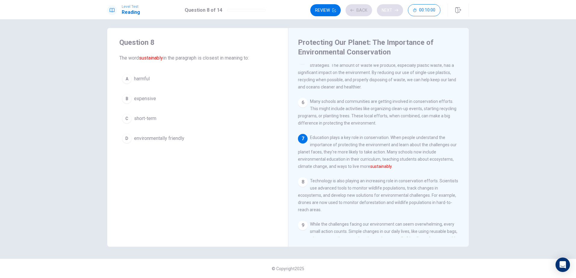
scroll to position [201, 0]
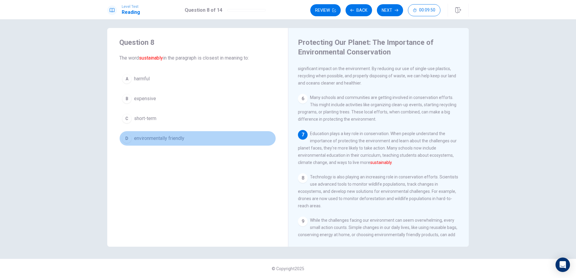
click at [123, 139] on div "D" at bounding box center [127, 139] width 10 height 10
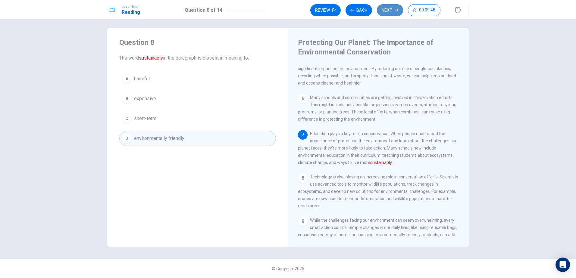
click at [388, 12] on button "Next" at bounding box center [390, 10] width 26 height 12
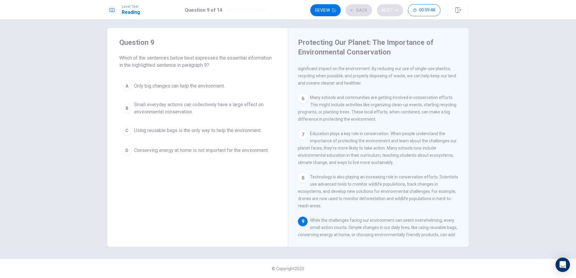
scroll to position [238, 0]
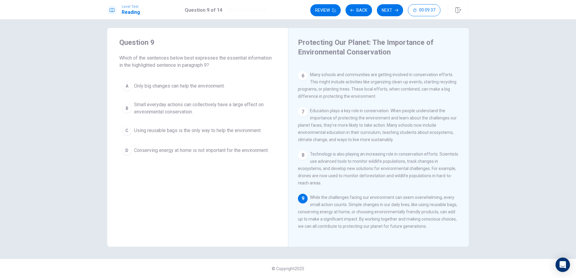
drag, startPoint x: 366, startPoint y: 203, endPoint x: 383, endPoint y: 207, distance: 17.0
click at [452, 188] on div "1 Environmental conservation is becoming increasingly important in [DATE] world…" at bounding box center [382, 150] width 169 height 173
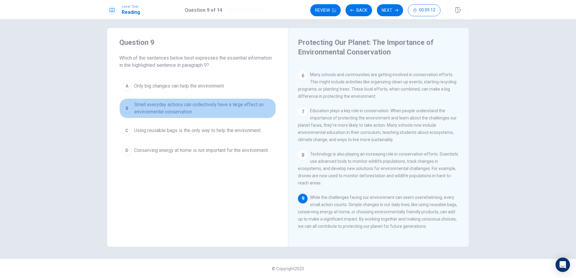
click at [128, 108] on div "B" at bounding box center [127, 109] width 10 height 10
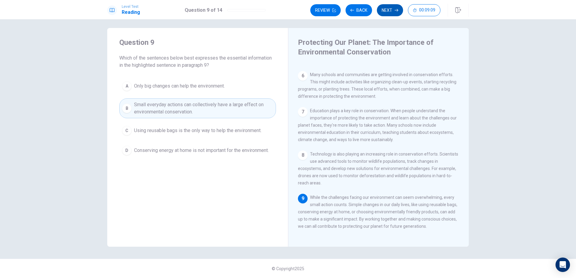
click at [388, 12] on button "Next" at bounding box center [390, 10] width 26 height 12
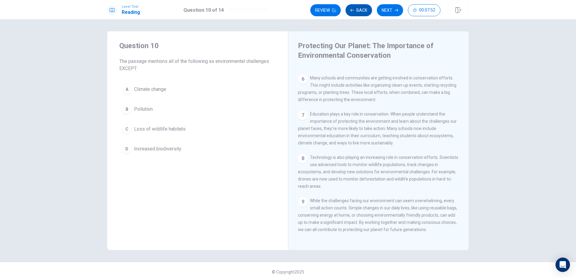
click at [359, 13] on button "Back" at bounding box center [358, 10] width 26 height 12
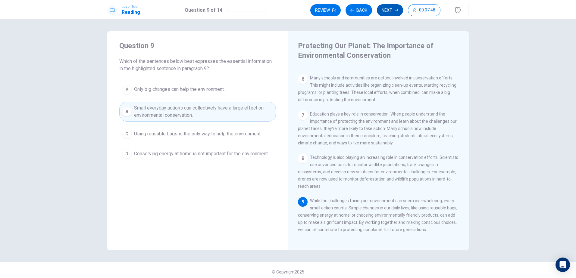
click at [387, 13] on button "Next" at bounding box center [390, 10] width 26 height 12
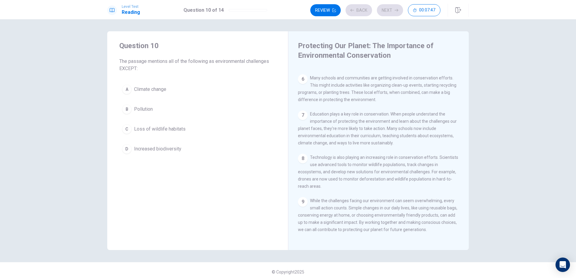
scroll to position [3, 0]
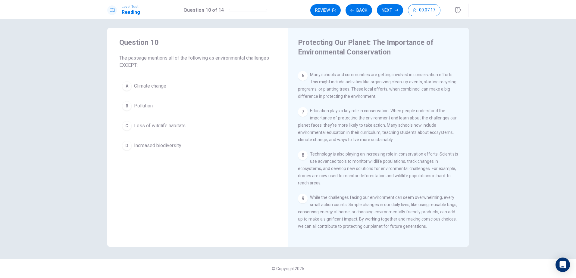
click at [125, 147] on div "D" at bounding box center [127, 146] width 10 height 10
click at [394, 12] on button "Next" at bounding box center [390, 10] width 26 height 12
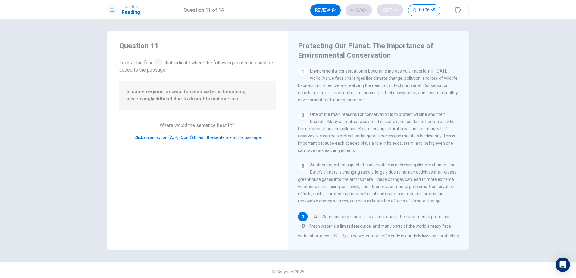
scroll to position [82, 0]
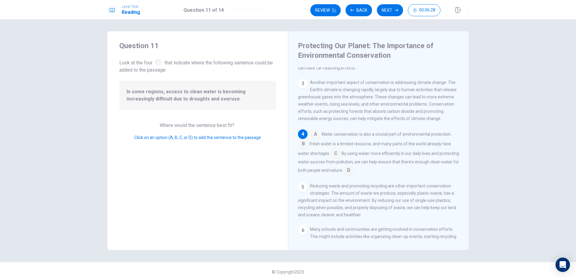
click at [300, 149] on input at bounding box center [303, 145] width 10 height 10
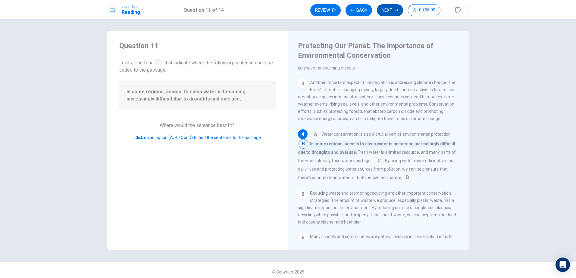
click at [393, 11] on button "Next" at bounding box center [390, 10] width 26 height 12
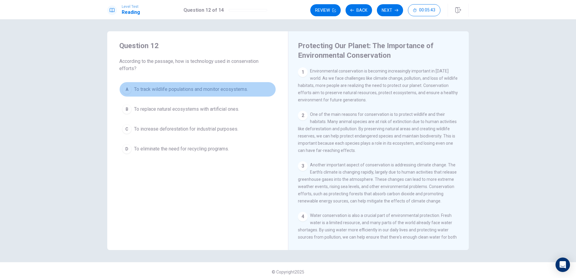
click at [127, 89] on div "A" at bounding box center [127, 90] width 10 height 10
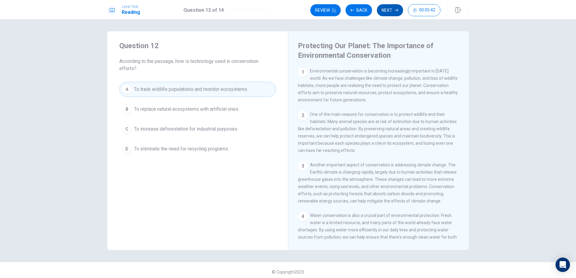
click at [394, 11] on button "Next" at bounding box center [390, 10] width 26 height 12
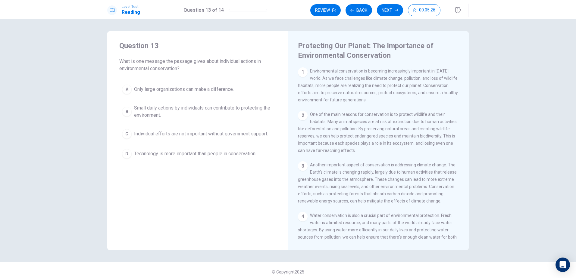
click at [126, 111] on div "B" at bounding box center [127, 112] width 10 height 10
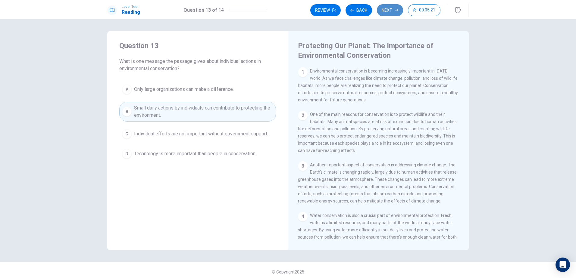
click at [388, 12] on button "Next" at bounding box center [390, 10] width 26 height 12
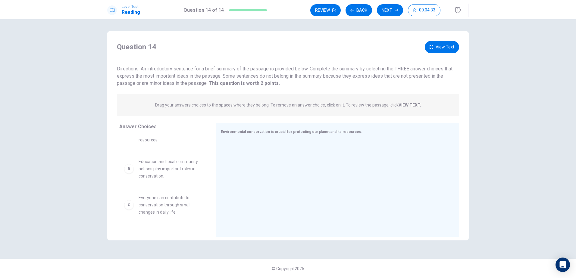
scroll to position [0, 0]
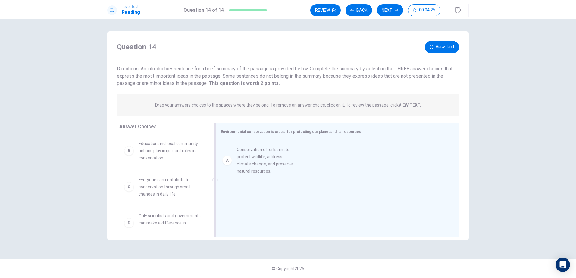
drag, startPoint x: 162, startPoint y: 151, endPoint x: 262, endPoint y: 157, distance: 100.7
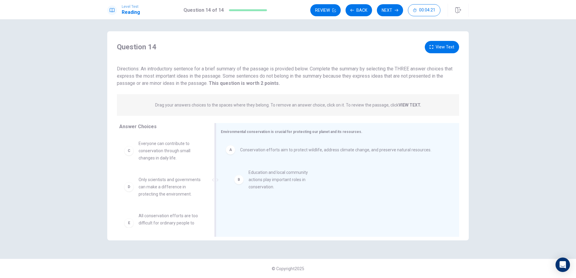
drag, startPoint x: 160, startPoint y: 151, endPoint x: 260, endPoint y: 186, distance: 105.5
drag, startPoint x: 163, startPoint y: 149, endPoint x: 286, endPoint y: 202, distance: 134.3
click at [440, 50] on button "View Text" at bounding box center [442, 47] width 34 height 12
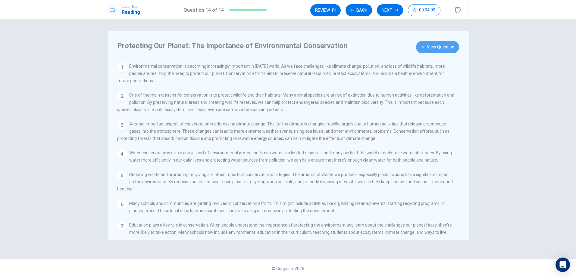
click at [436, 50] on button "View Question" at bounding box center [437, 47] width 43 height 12
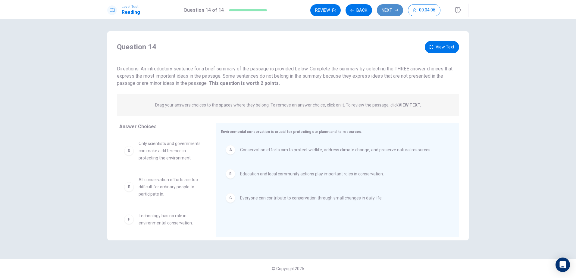
click at [387, 12] on button "Next" at bounding box center [390, 10] width 26 height 12
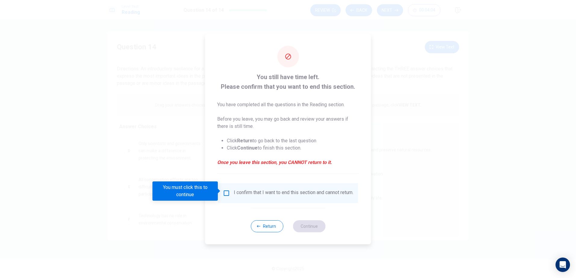
click at [225, 191] on input "You must click this to continue" at bounding box center [226, 193] width 7 height 7
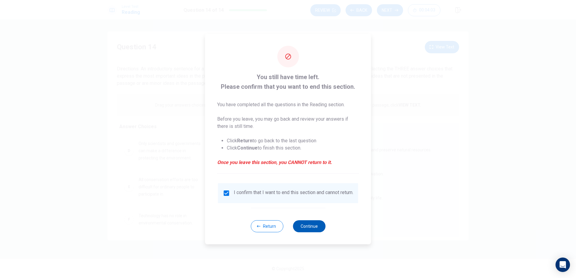
click at [298, 229] on button "Continue" at bounding box center [309, 226] width 33 height 12
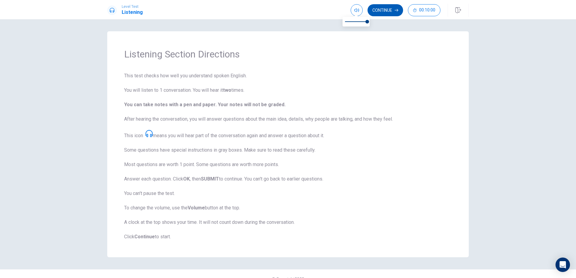
click at [374, 13] on button "Continue" at bounding box center [385, 10] width 36 height 12
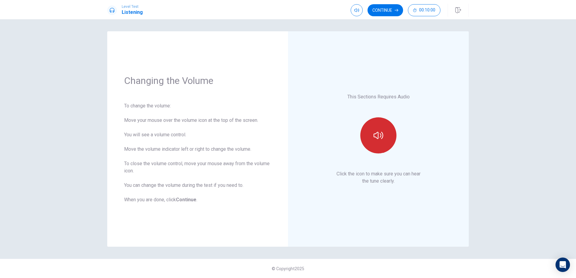
click at [382, 133] on icon "button" at bounding box center [378, 135] width 10 height 7
click at [382, 133] on icon "button" at bounding box center [378, 136] width 10 height 10
click at [390, 8] on button "Continue" at bounding box center [385, 10] width 36 height 12
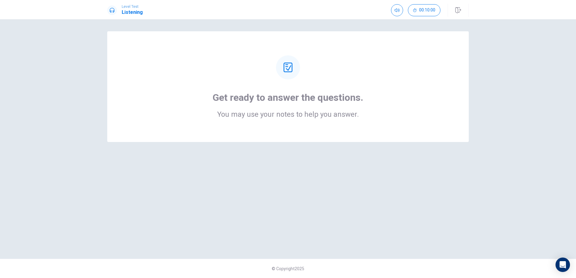
click at [384, 89] on div "Get ready to answer the questions. You may use your notes to help you answer." at bounding box center [287, 86] width 313 height 63
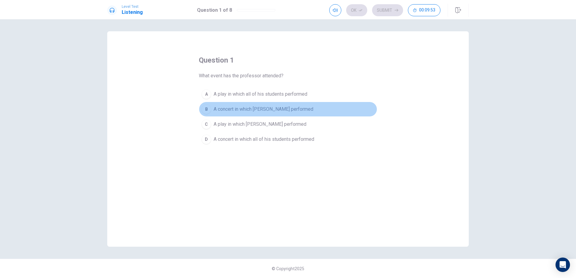
click at [205, 110] on div "B" at bounding box center [206, 109] width 10 height 10
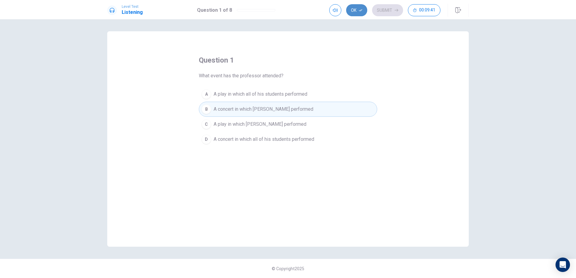
click at [360, 11] on icon "button" at bounding box center [361, 10] width 4 height 2
click at [382, 10] on button "Submit" at bounding box center [387, 10] width 31 height 12
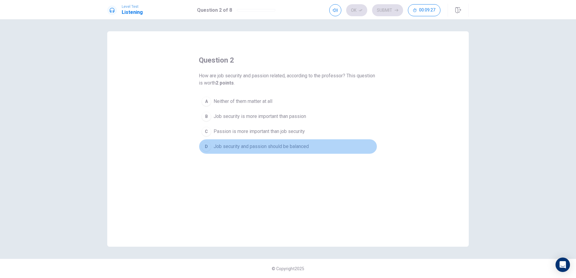
click at [206, 146] on div "D" at bounding box center [206, 147] width 10 height 10
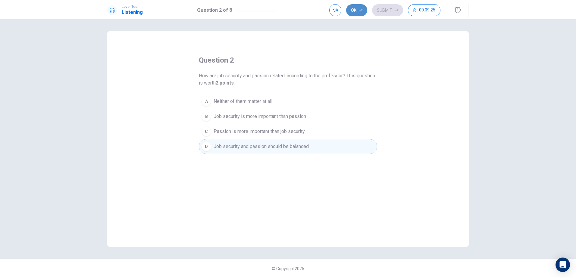
click at [359, 13] on button "Ok" at bounding box center [356, 10] width 21 height 12
click at [386, 13] on button "Submit" at bounding box center [387, 10] width 31 height 12
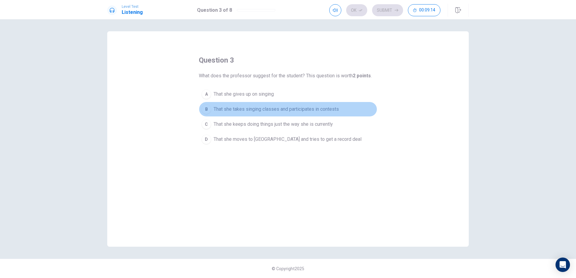
click at [209, 110] on div "B" at bounding box center [206, 109] width 10 height 10
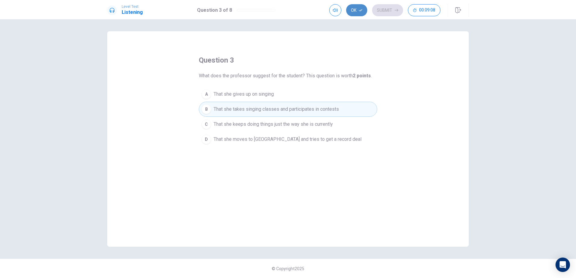
click at [361, 13] on button "Ok" at bounding box center [356, 10] width 21 height 12
click at [379, 11] on button "Submit" at bounding box center [387, 10] width 31 height 12
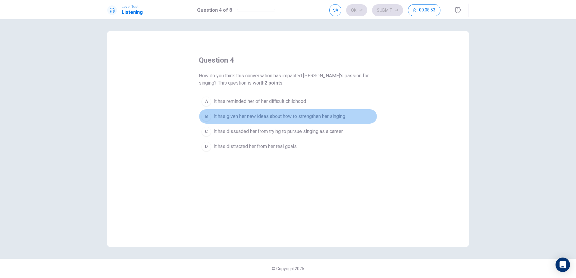
click at [205, 117] on div "B" at bounding box center [206, 117] width 10 height 10
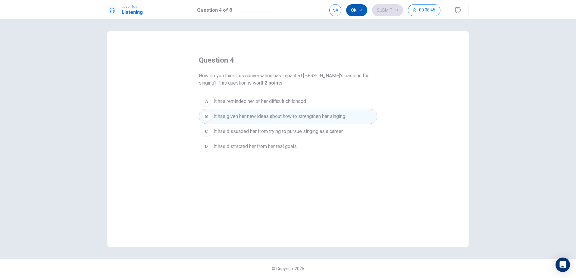
click at [358, 11] on button "Ok" at bounding box center [356, 10] width 21 height 12
click at [381, 11] on button "Submit" at bounding box center [387, 10] width 31 height 12
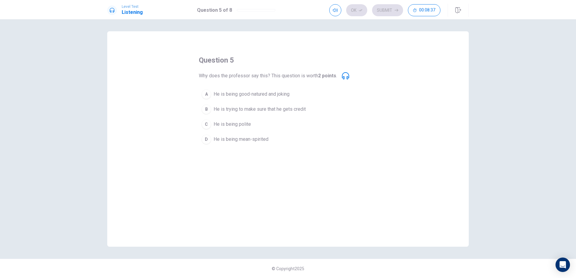
click at [206, 125] on div "C" at bounding box center [206, 125] width 10 height 10
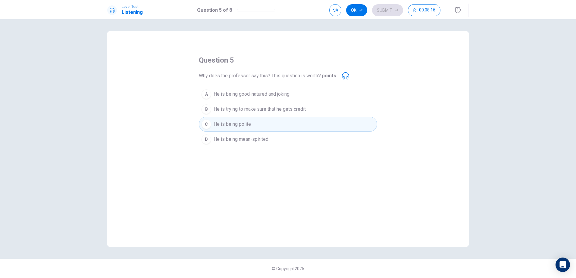
click at [205, 110] on div "B" at bounding box center [206, 109] width 10 height 10
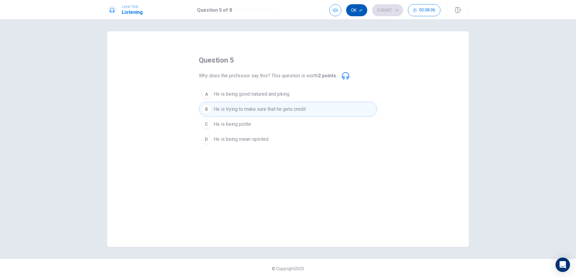
click at [356, 11] on button "Ok" at bounding box center [356, 10] width 21 height 12
click at [380, 10] on button "Submit" at bounding box center [387, 10] width 31 height 12
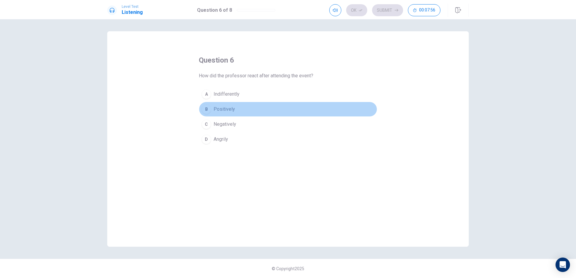
click at [206, 112] on div "B" at bounding box center [206, 109] width 10 height 10
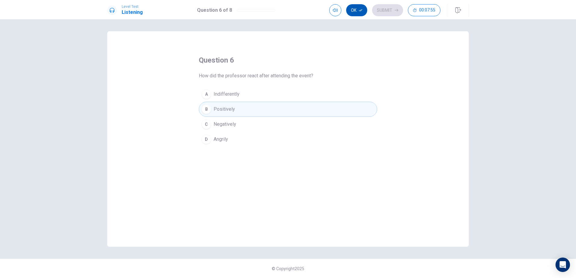
click at [355, 11] on button "Ok" at bounding box center [356, 10] width 21 height 12
click at [383, 14] on button "Submit" at bounding box center [387, 10] width 31 height 12
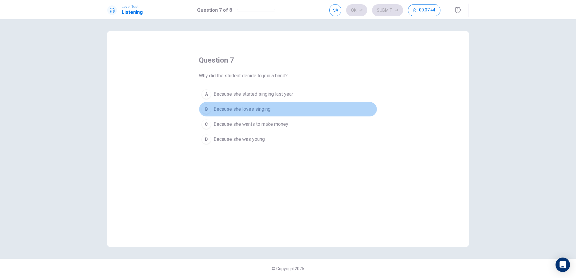
click at [206, 110] on div "B" at bounding box center [206, 109] width 10 height 10
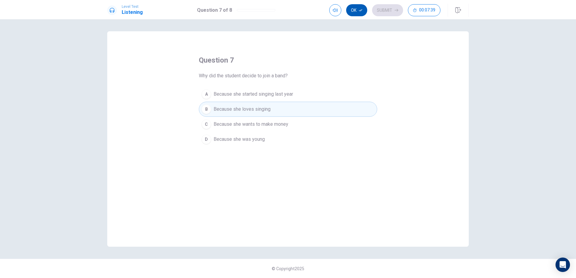
click at [357, 12] on button "Ok" at bounding box center [356, 10] width 21 height 12
click at [387, 12] on button "Submit" at bounding box center [387, 10] width 31 height 12
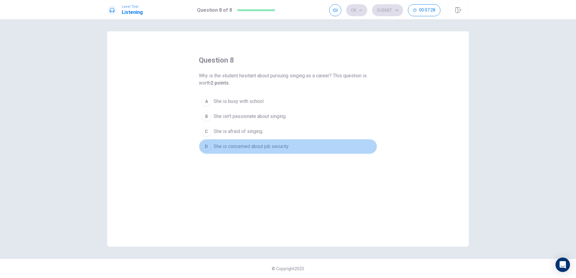
click at [208, 148] on div "D" at bounding box center [206, 147] width 10 height 10
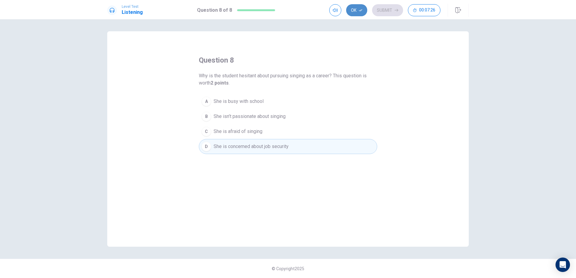
click at [354, 13] on button "Ok" at bounding box center [356, 10] width 21 height 12
click at [385, 13] on button "Submit" at bounding box center [387, 10] width 31 height 12
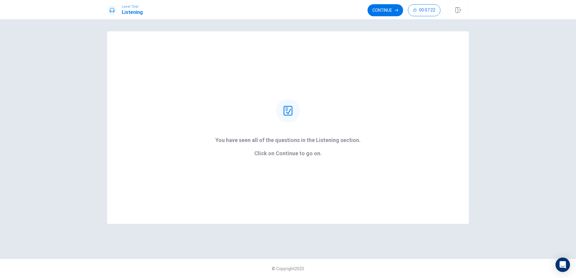
click at [386, 11] on button "Continue" at bounding box center [385, 10] width 36 height 12
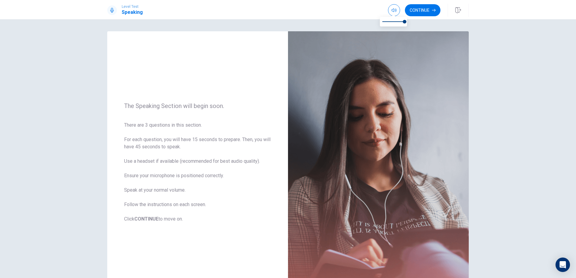
type input "0.7"
click at [397, 22] on span at bounding box center [393, 21] width 22 height 8
click at [415, 11] on button "Continue" at bounding box center [423, 10] width 36 height 12
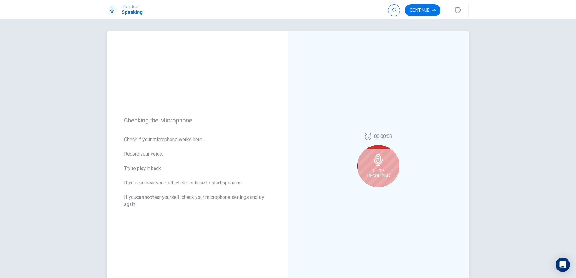
click at [380, 164] on icon at bounding box center [378, 160] width 12 height 12
click at [383, 192] on icon "Play Audio" at bounding box center [384, 192] width 3 height 4
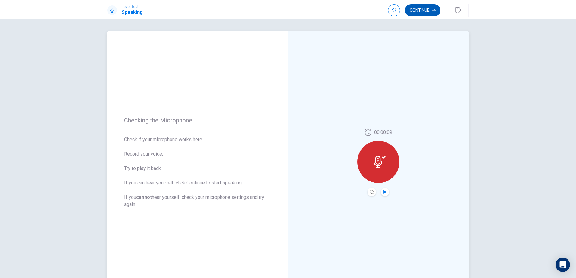
click at [427, 11] on button "Continue" at bounding box center [423, 10] width 36 height 12
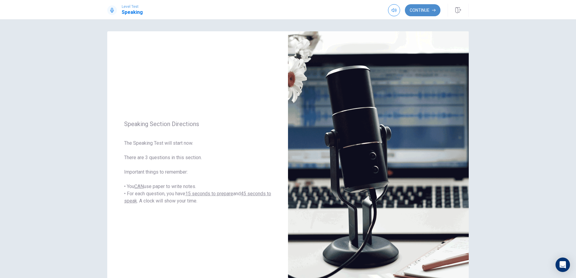
click at [418, 12] on button "Continue" at bounding box center [423, 10] width 36 height 12
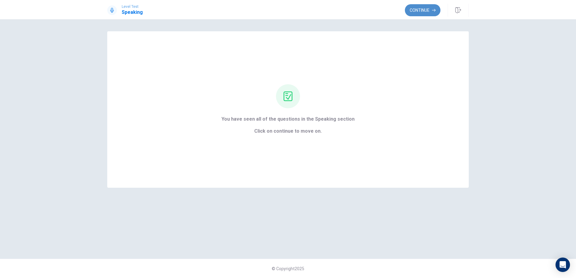
click at [425, 11] on button "Continue" at bounding box center [423, 10] width 36 height 12
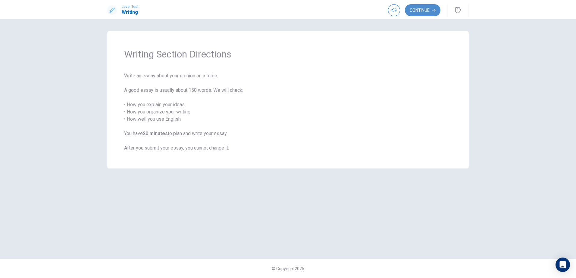
click at [426, 11] on button "Continue" at bounding box center [423, 10] width 36 height 12
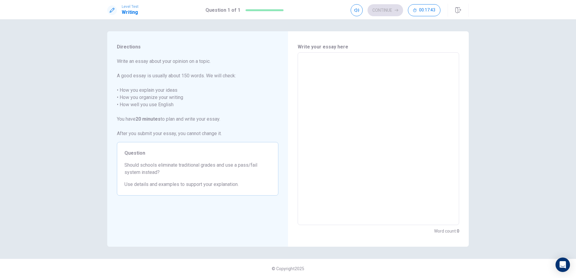
click at [337, 105] on textarea at bounding box center [378, 139] width 153 height 163
type textarea "T"
type textarea "x"
type textarea "Th"
type textarea "x"
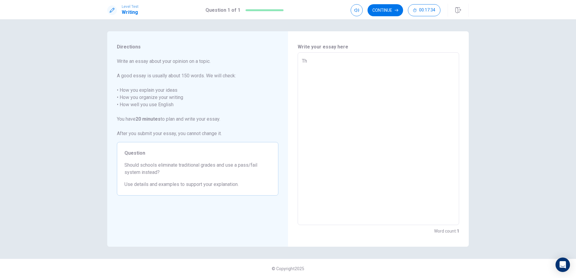
type textarea "Thr"
type textarea "x"
type textarea "Thr"
type textarea "x"
type textarea "Thr i"
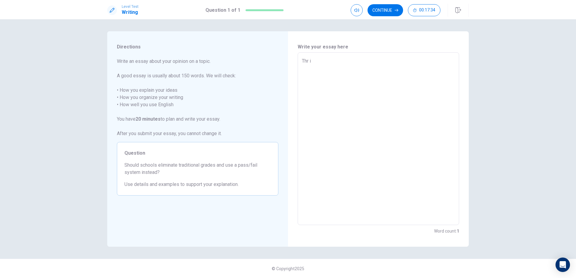
type textarea "x"
type textarea "Thr id"
type textarea "x"
type textarea "Thr ide"
type textarea "x"
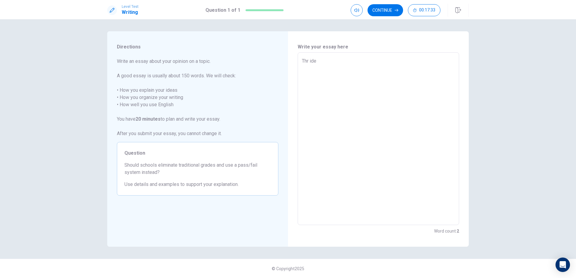
type textarea "Thr idea"
type textarea "x"
type textarea "Thr idea"
type textarea "x"
type textarea "Thr idea o"
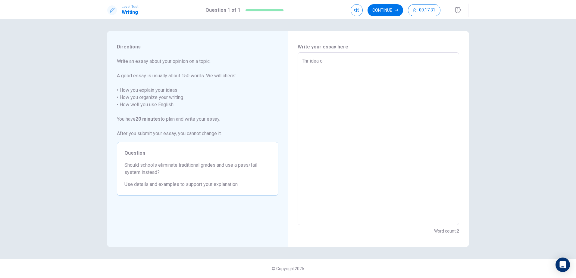
type textarea "x"
type textarea "Thr idea of"
type textarea "x"
type textarea "Thr idea of"
type textarea "x"
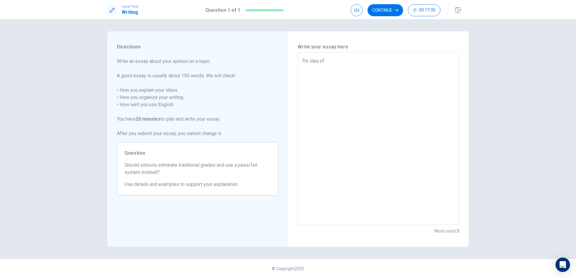
type textarea "Thr idea of r"
type textarea "x"
type textarea "Thr idea of re"
type textarea "x"
type textarea "Thr idea of rep"
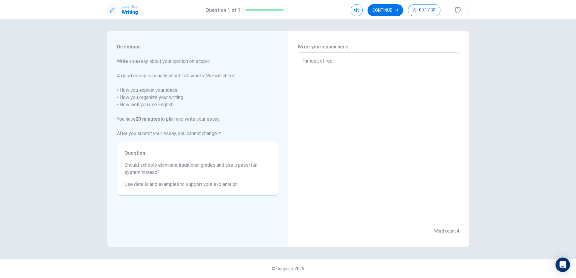
type textarea "x"
type textarea "Thr idea of repl"
type textarea "x"
type textarea "Thr idea of repla"
type textarea "x"
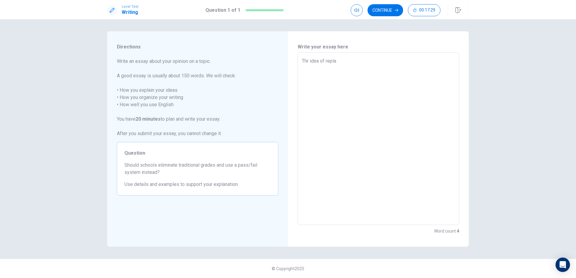
type textarea "Thr idea of replav"
type textarea "x"
type textarea "Thr idea of replavi"
type textarea "x"
type textarea "Thr idea of replavin"
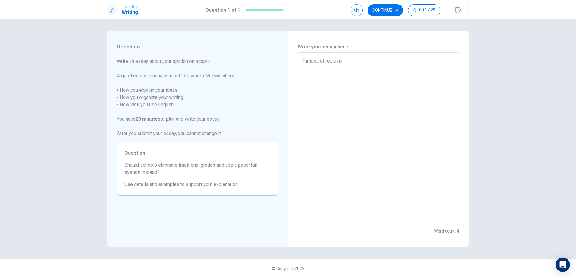
type textarea "x"
type textarea "Thr idea of replaving"
type textarea "x"
type textarea "Thr idea of replaving"
type textarea "x"
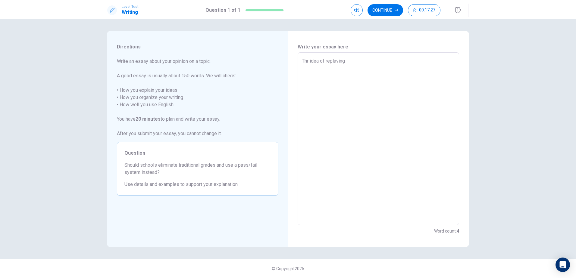
type textarea "Thr idea of replaving t"
type textarea "x"
type textarea "Thr idea of replaving tr"
type textarea "x"
type textarea "Thr idea of replaving tra"
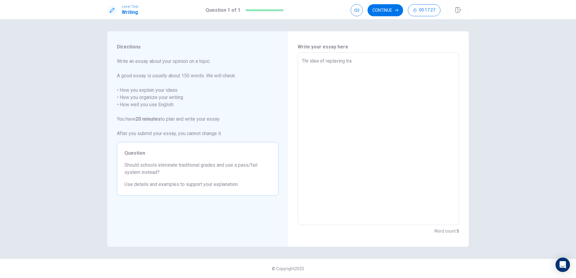
type textarea "x"
type textarea "Thr idea of replaving trad"
type textarea "x"
type textarea "Thr idea of replaving tradi"
type textarea "x"
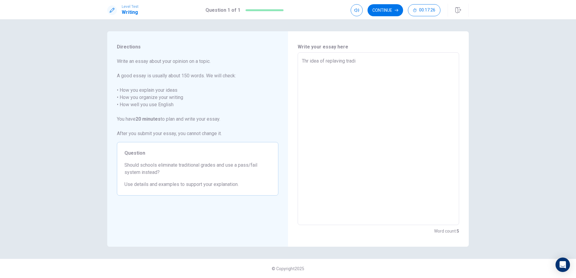
type textarea "Thr idea of replaving tradit"
type textarea "x"
type textarea "Thr idea of replaving traditi"
type textarea "x"
type textarea "Thr idea of replaving traditio"
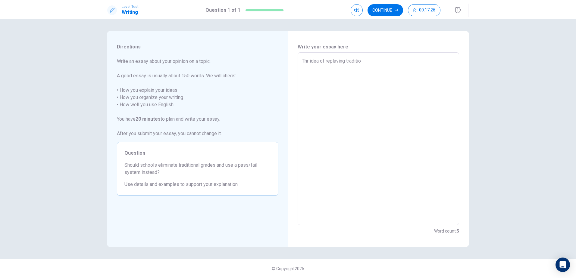
type textarea "x"
type textarea "Thr idea of replaving tradition"
type textarea "x"
type textarea "Thr idea of replaving traditiona"
type textarea "x"
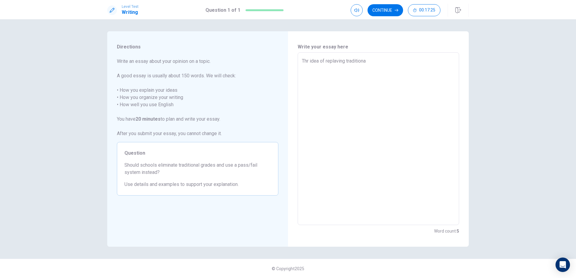
type textarea "Thr idea of replaving traditional"
type textarea "x"
type textarea "Thr idea of replaving traditional"
type textarea "x"
type textarea "Thr idea of replaving traditional g"
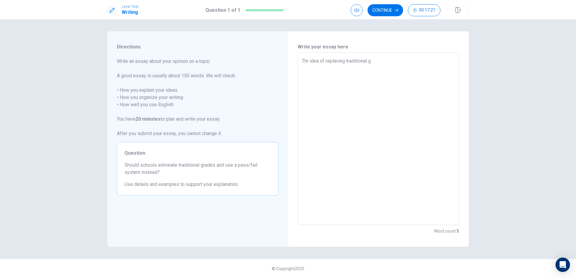
type textarea "x"
type textarea "Thr idea of replaving traditional gr"
type textarea "x"
type textarea "Thr idea of replaving traditional gra"
type textarea "x"
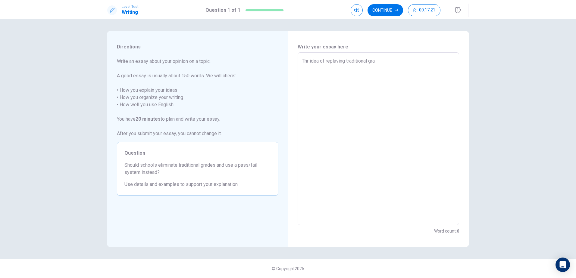
type textarea "Thr idea of replaving traditional grad"
type textarea "x"
type textarea "Thr idea of replaving traditional grade"
type textarea "x"
type textarea "Thr idea of replaving traditional grades"
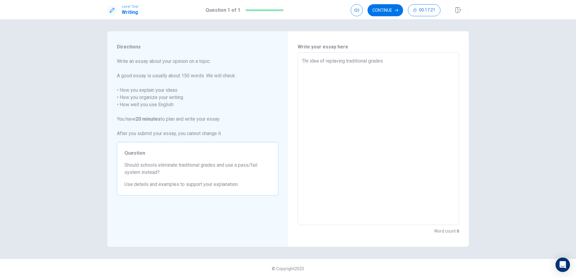
type textarea "x"
type textarea "Thr idea of replaving traditional grades"
type textarea "x"
type textarea "Thr idea of replaing traditional grades"
type textarea "x"
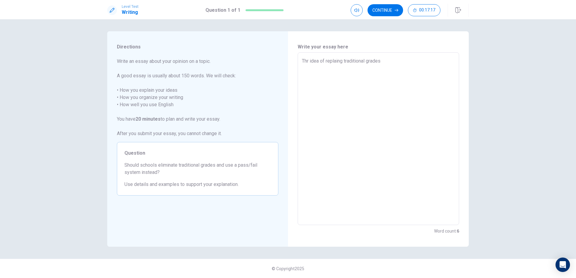
type textarea "Thr idea of replacing traditional grades"
type textarea "x"
type textarea "Thr idea of replacing traditional grades"
type textarea "x"
type textarea "Thr idea of replacing traditional grades w"
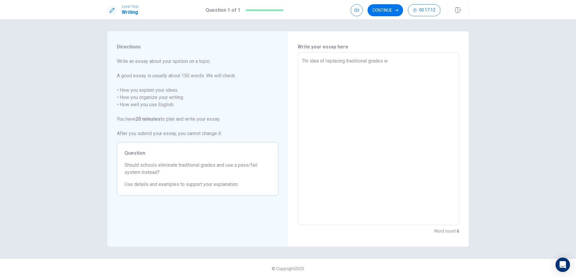
type textarea "x"
type textarea "Thr idea of replacing traditional grades wi"
type textarea "x"
type textarea "Thr idea of replacing traditional grades wit"
type textarea "x"
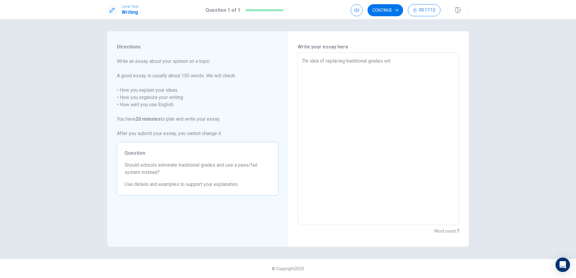
type textarea "Thr idea of replacing traditional grades with"
type textarea "x"
type textarea "Thr idea of replacing traditional grades with"
type textarea "x"
type textarea "Thr idea of replacing traditional grades with a"
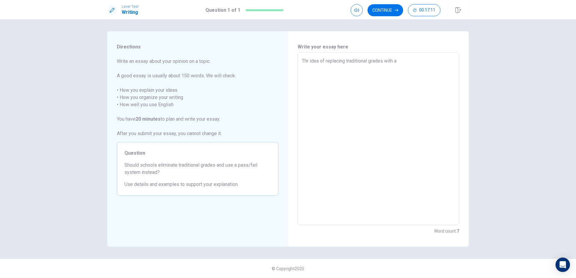
type textarea "x"
type textarea "Thr idea of replacing traditional grades with a"
type textarea "x"
type textarea "Thr idea of replacing traditional grades with a p"
type textarea "x"
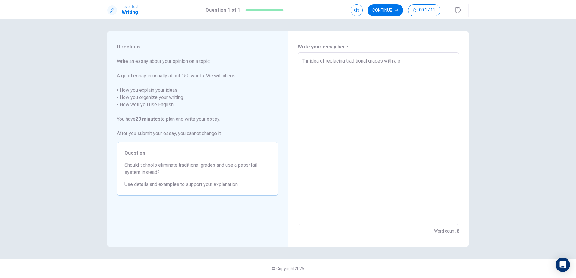
type textarea "Thr idea of replacing traditional grades with a pa"
type textarea "x"
type textarea "Thr idea of replacing traditional grades with a pas"
type textarea "x"
type textarea "Thr idea of replacing traditional grades with a pass"
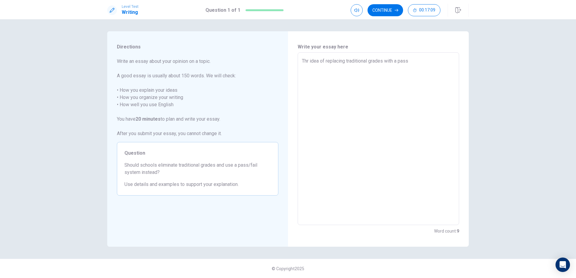
type textarea "x"
type textarea "Thr idea of replacing traditional grades with a pass/"
type textarea "x"
type textarea "Thr idea of replacing traditional grades with a pass/f"
type textarea "x"
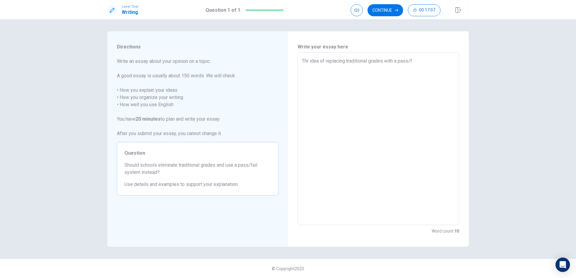
type textarea "Thr idea of replacing traditional grades with a pass/fa"
type textarea "x"
type textarea "Thr idea of replacing traditional grades with a pass/fai"
type textarea "x"
type textarea "Thr idea of replacing traditional grades with a pass/fail"
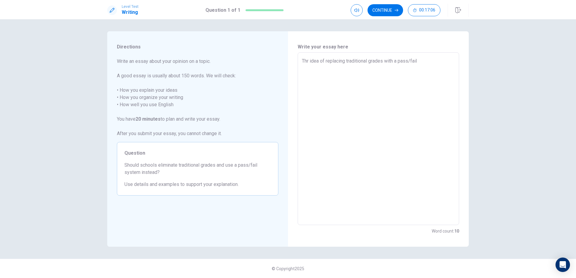
type textarea "x"
type textarea "Thr idea of replacing traditional grades with a pass/fail"
type textarea "x"
type textarea "Thr idea of replacing traditional grades with a pass/fail s"
type textarea "x"
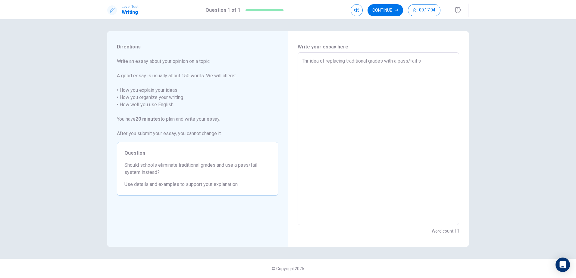
type textarea "Thr idea of replacing traditional grades with a pass/fail sy"
type textarea "x"
type textarea "Thr idea of replacing traditional grades with a pass/fail sys"
type textarea "x"
type textarea "Thr idea of replacing traditional grades with a pass/fail syst"
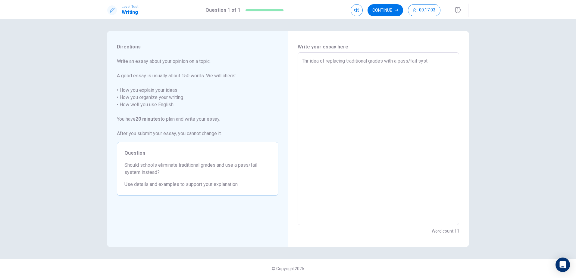
type textarea "x"
type textarea "Thr idea of replacing traditional grades with a pass/fail syste"
type textarea "x"
type textarea "Thr idea of replacing traditional grades with a pass/fail system"
type textarea "x"
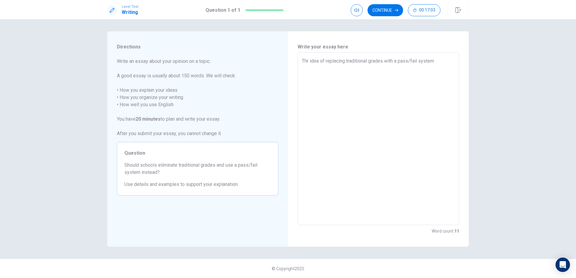
type textarea "Thr idea of replacing traditional grades with a pass/fail system"
type textarea "x"
type textarea "Thr idea of replacing traditional grades with a pass/fail system i"
type textarea "x"
type textarea "Thr idea of replacing traditional grades with a pass/fail system in"
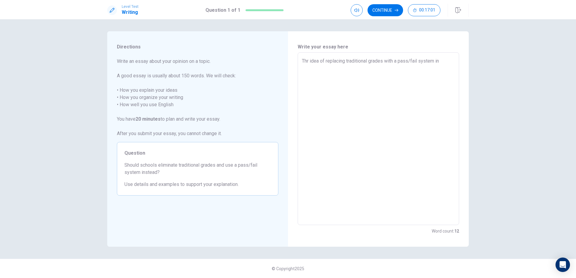
type textarea "x"
type textarea "Thr idea of replacing traditional grades with a pass/fail system in"
type textarea "x"
type textarea "Thr idea of replacing traditional grades with a pass/fail system in s"
type textarea "x"
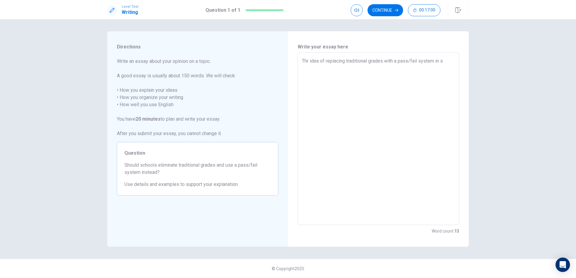
type textarea "Thr idea of replacing traditional grades with a pass/fail system in sc"
type textarea "x"
type textarea "Thr idea of replacing traditional grades with a pass/fail system in sch"
type textarea "x"
type textarea "Thr idea of replacing traditional grades with a pass/fail system in scho"
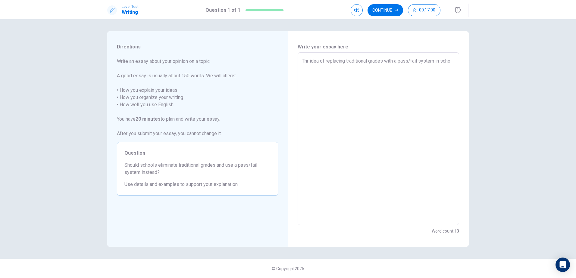
type textarea "x"
type textarea "Thr idea of replacing traditional grades with a pass/fail system in schoo"
type textarea "x"
type textarea "Thr idea of replacing traditional grades with a pass/fail system in school"
type textarea "x"
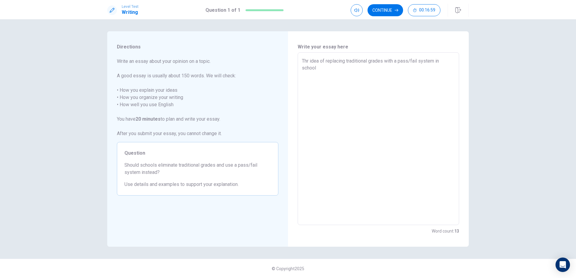
type textarea "Thr idea of replacing traditional grades with a pass/fail system in school"
type textarea "x"
type textarea "Thr idea of replacing traditional grades with a pass/fail system in school i"
type textarea "x"
type textarea "Thr idea of replacing traditional grades with a pass/fail system in school is"
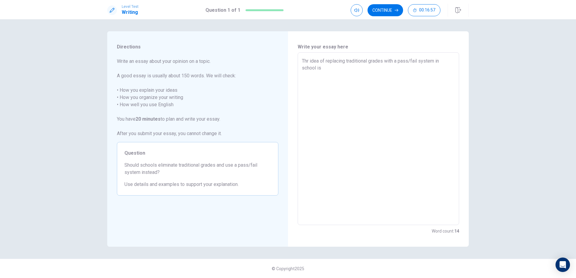
type textarea "x"
type textarea "Thr idea of replacing traditional grades with a pass/fail system in school is"
type textarea "x"
type textarea "Thr idea of replacing traditional grades with a pass/fail system in school is g"
type textarea "x"
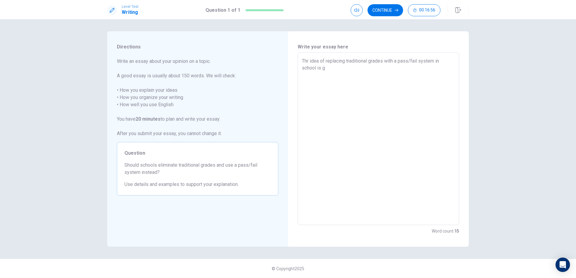
type textarea "Thr idea of replacing traditional grades with a pass/fail system in school is ga"
type textarea "x"
type textarea "Thr idea of replacing traditional grades with a pass/fail system in school is g…"
type textarea "x"
type textarea "Thr idea of replacing traditional grades with a pass/fail system in school is g…"
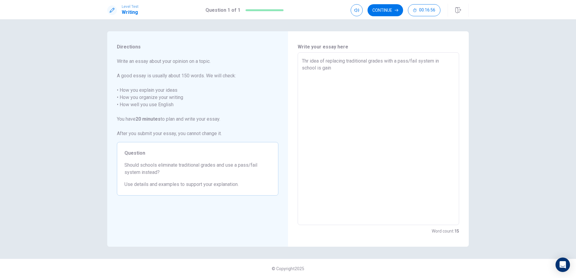
type textarea "x"
type textarea "Thr idea of replacing traditional grades with a pass/fail system in school is g…"
type textarea "x"
type textarea "Thr idea of replacing traditional grades with a pass/fail system in school is g…"
type textarea "x"
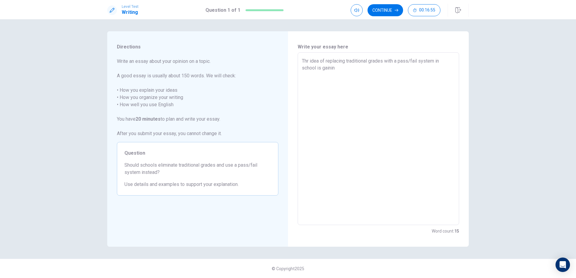
type textarea "Thr idea of replacing traditional grades with a pass/fail system in school is g…"
type textarea "x"
type textarea "Thr idea of replacing traditional grades with a pass/fail system in school is g…"
type textarea "x"
type textarea "Thr idea of replacing traditional grades with a pass/fail system in school is g…"
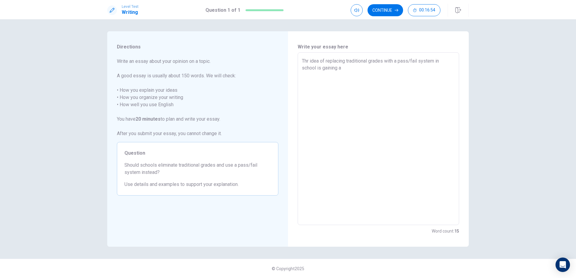
type textarea "x"
type textarea "Thr idea of replacing traditional grades with a pass/fail system in school is g…"
type textarea "x"
type textarea "Thr idea of replacing traditional grades with a pass/fail system in school is g…"
type textarea "x"
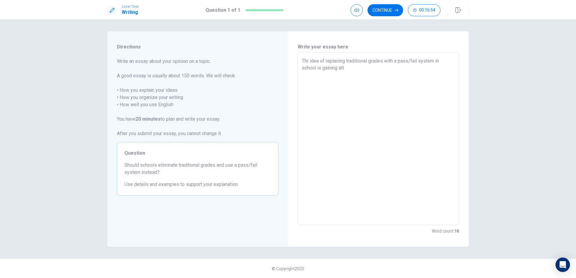
type textarea "Thr idea of replacing traditional grades with a pass/fail system in school is g…"
type textarea "x"
type textarea "Thr idea of replacing traditional grades with a pass/fail system in school is g…"
type textarea "x"
type textarea "Thr idea of replacing traditional grades with a pass/fail system in school is g…"
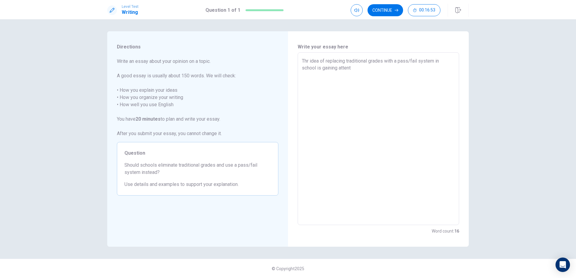
type textarea "x"
type textarea "Thr idea of replacing traditional grades with a pass/fail system in school is g…"
type textarea "x"
type textarea "Thr idea of replacing traditional grades with a pass/fail system in school is g…"
type textarea "x"
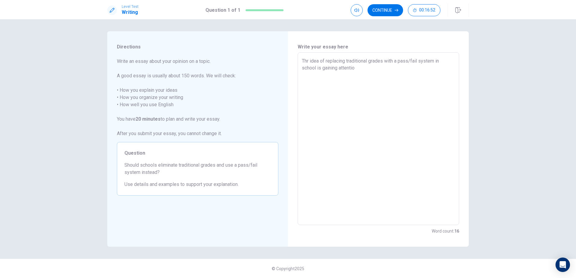
type textarea "Thr idea of replacing traditional grades with a pass/fail system in school is g…"
type textarea "x"
type textarea "Thr idea of replacing traditional grades with a pass/fail system in school is g…"
type textarea "x"
type textarea "Thr idea of replacing traditional grades with a pass/fail system in school is g…"
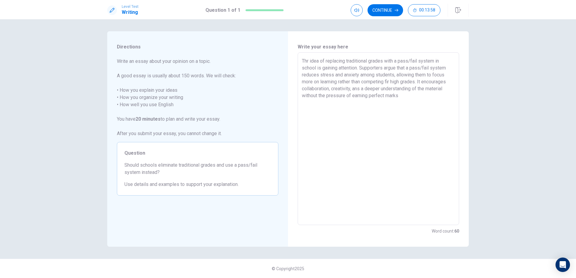
click at [360, 91] on textarea "Thr idea of replacing traditional grades with a pass/fail system in school is g…" at bounding box center [378, 139] width 153 height 163
click at [406, 97] on textarea "Thr idea of replacing traditional grades with a pass/fail system in school is g…" at bounding box center [378, 139] width 153 height 163
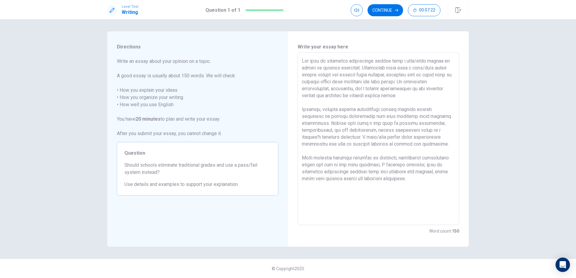
click at [309, 64] on textarea at bounding box center [378, 139] width 153 height 163
click at [389, 82] on textarea at bounding box center [378, 139] width 153 height 163
click at [430, 110] on textarea at bounding box center [378, 139] width 153 height 163
click at [403, 165] on textarea at bounding box center [378, 139] width 153 height 163
drag, startPoint x: 302, startPoint y: 62, endPoint x: 443, endPoint y: 219, distance: 211.0
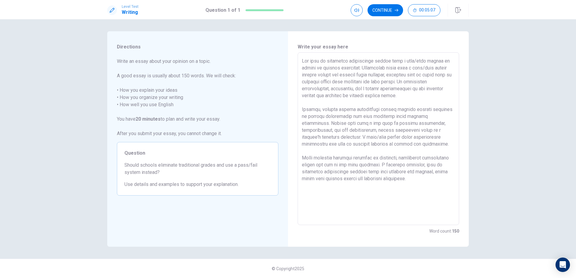
click at [443, 219] on textarea at bounding box center [378, 139] width 153 height 163
click at [385, 14] on button "Continue" at bounding box center [385, 10] width 36 height 12
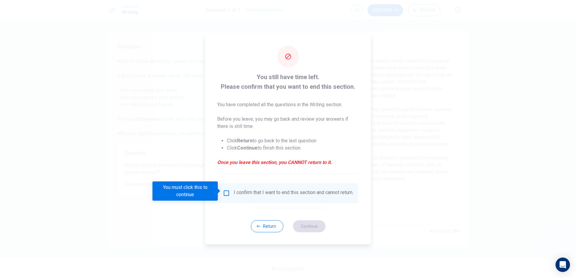
click at [223, 193] on input "You must click this to continue" at bounding box center [226, 193] width 7 height 7
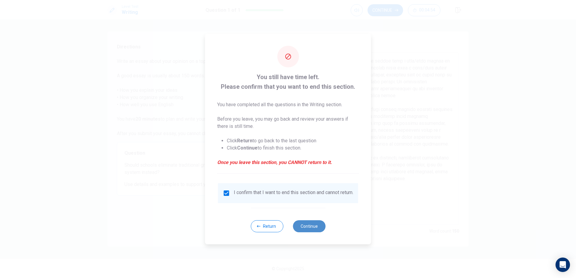
click at [300, 228] on button "Continue" at bounding box center [309, 226] width 33 height 12
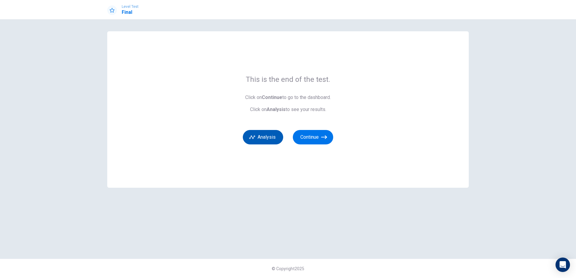
click at [270, 136] on button "Analysis" at bounding box center [263, 137] width 40 height 14
